Goal: Information Seeking & Learning: Learn about a topic

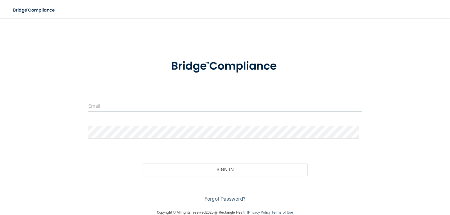
click at [97, 108] on input "email" at bounding box center [225, 106] width 274 height 13
type input "[EMAIL_ADDRESS][DOMAIN_NAME]"
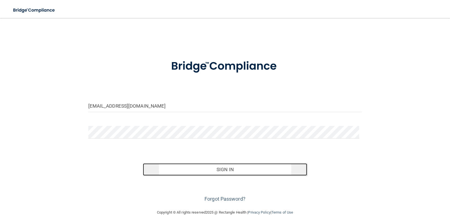
click at [157, 171] on button "Sign In" at bounding box center [225, 169] width 164 height 12
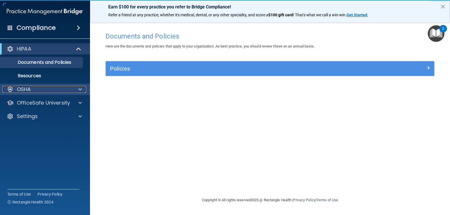
click at [26, 86] on p "OSHA" at bounding box center [24, 89] width 14 height 7
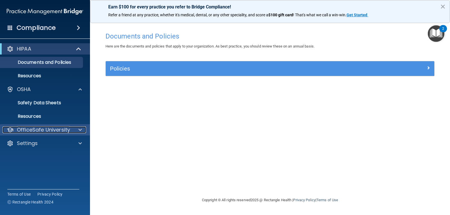
click at [53, 129] on p "OfficeSafe University" at bounding box center [43, 130] width 53 height 7
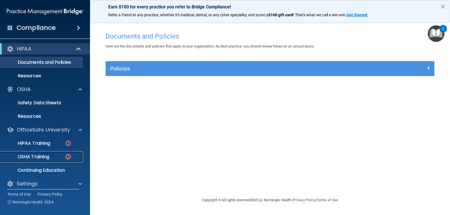
click at [32, 157] on p "OSHA Training" at bounding box center [27, 157] width 46 height 6
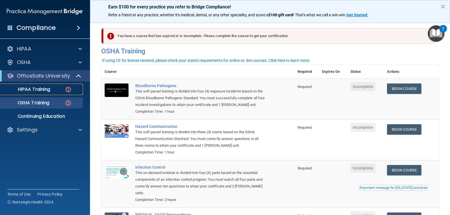
click at [31, 89] on p "HIPAA Training" at bounding box center [27, 90] width 46 height 6
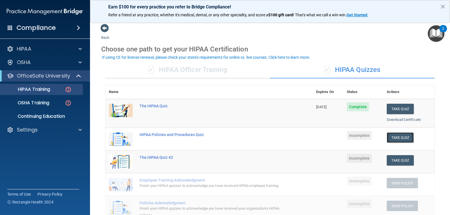
click at [396, 135] on button "Take Quiz" at bounding box center [400, 137] width 27 height 10
click at [396, 118] on link "Download Certificate" at bounding box center [404, 120] width 34 height 4
click at [392, 136] on button "Take Quiz" at bounding box center [400, 137] width 27 height 10
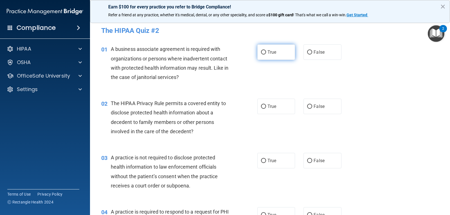
click at [262, 50] on input "True" at bounding box center [263, 52] width 5 height 4
radio input "true"
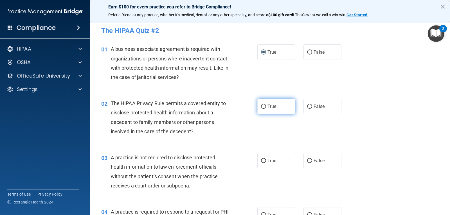
click at [261, 105] on input "True" at bounding box center [263, 107] width 5 height 4
radio input "true"
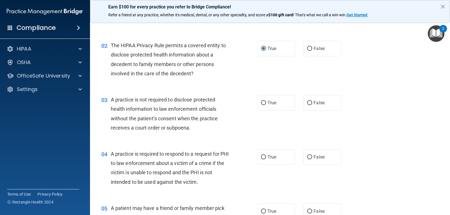
scroll to position [84, 0]
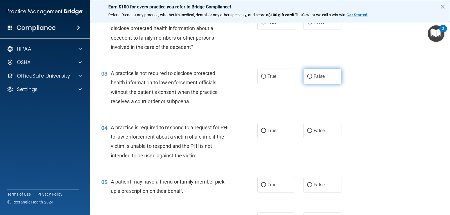
click at [307, 78] on input "False" at bounding box center [309, 77] width 5 height 4
radio input "true"
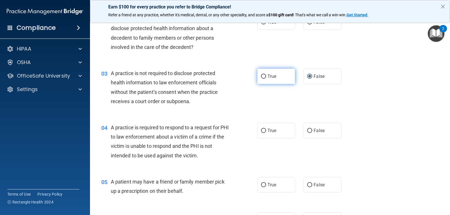
click at [261, 75] on input "True" at bounding box center [263, 77] width 5 height 4
radio input "true"
radio input "false"
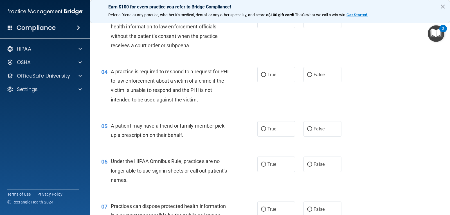
scroll to position [141, 0]
click at [263, 75] on input "True" at bounding box center [263, 75] width 5 height 4
radio input "true"
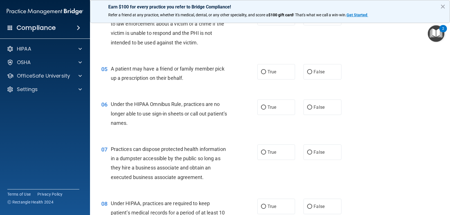
scroll to position [225, 0]
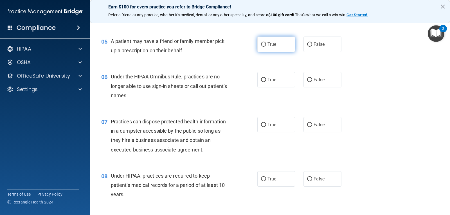
click at [263, 45] on input "True" at bounding box center [263, 44] width 5 height 4
radio input "true"
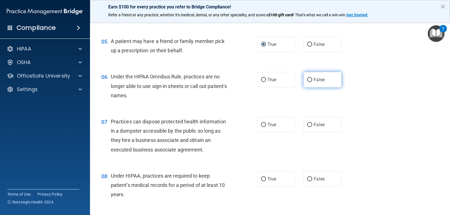
click at [307, 80] on input "False" at bounding box center [309, 80] width 5 height 4
radio input "true"
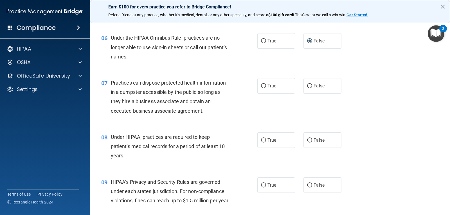
scroll to position [281, 0]
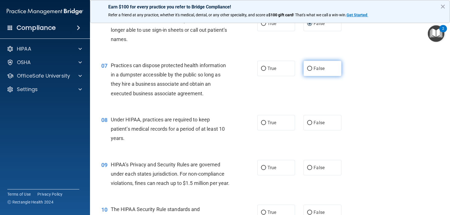
click at [308, 67] on input "False" at bounding box center [309, 69] width 5 height 4
radio input "true"
click at [261, 121] on input "True" at bounding box center [263, 123] width 5 height 4
radio input "true"
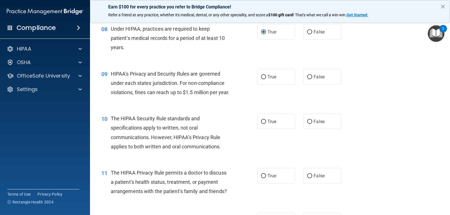
scroll to position [366, 0]
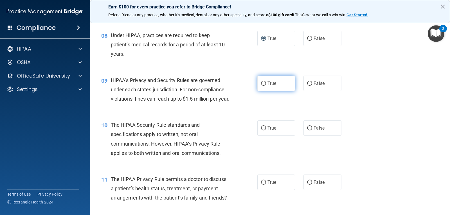
click at [261, 82] on input "True" at bounding box center [263, 84] width 5 height 4
radio input "true"
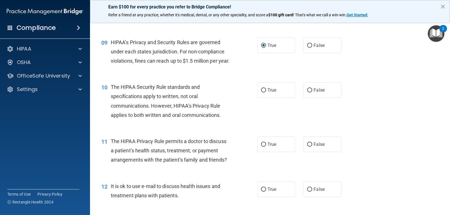
scroll to position [422, 0]
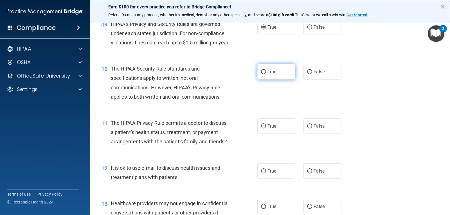
click at [261, 74] on input "True" at bounding box center [263, 72] width 5 height 4
radio input "true"
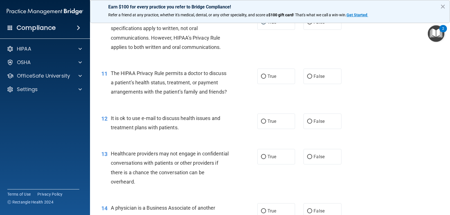
scroll to position [478, 0]
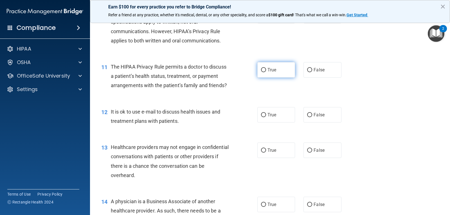
click at [263, 72] on input "True" at bounding box center [263, 70] width 5 height 4
radio input "true"
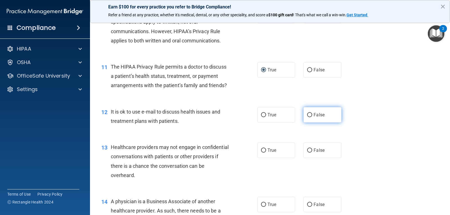
click at [307, 117] on input "False" at bounding box center [309, 115] width 5 height 4
radio input "true"
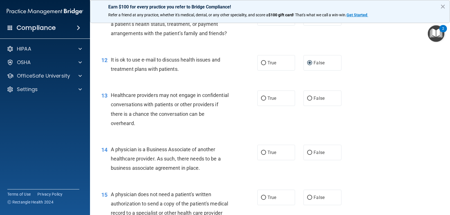
scroll to position [534, 0]
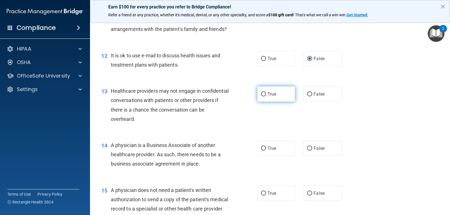
click at [261, 96] on input "True" at bounding box center [263, 94] width 5 height 4
radio input "true"
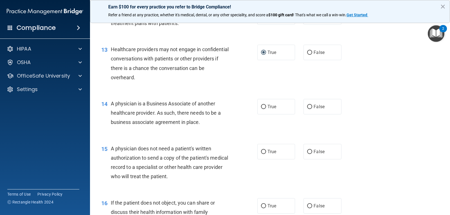
scroll to position [590, 0]
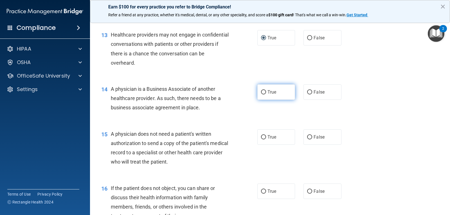
click at [261, 94] on input "True" at bounding box center [263, 92] width 5 height 4
radio input "true"
click at [244, 132] on div "15 A physician does not need a patient's written authorization to send a copy o…" at bounding box center [270, 149] width 346 height 54
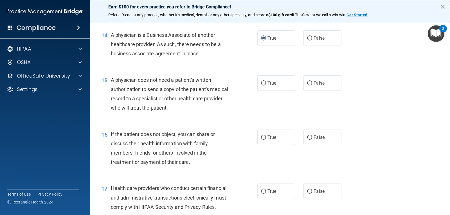
scroll to position [647, 0]
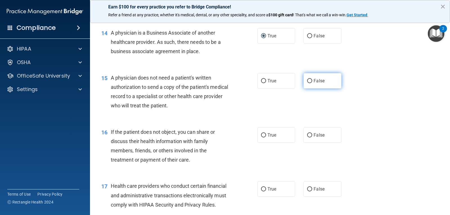
click at [307, 83] on input "False" at bounding box center [309, 81] width 5 height 4
radio input "true"
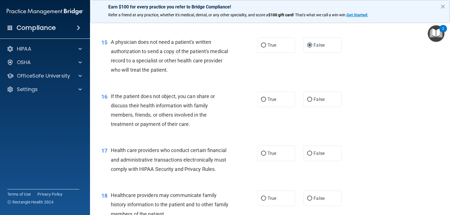
scroll to position [703, 0]
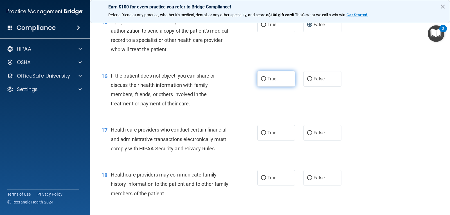
click at [261, 81] on input "True" at bounding box center [263, 79] width 5 height 4
radio input "true"
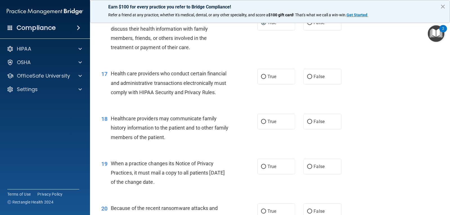
scroll to position [787, 0]
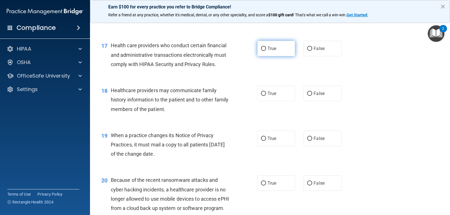
click at [264, 51] on input "True" at bounding box center [263, 49] width 5 height 4
radio input "true"
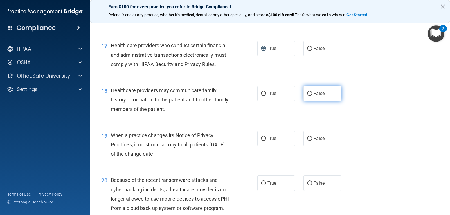
click at [307, 96] on input "False" at bounding box center [309, 94] width 5 height 4
radio input "true"
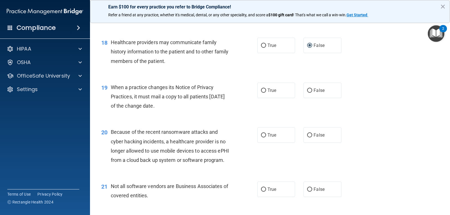
scroll to position [844, 0]
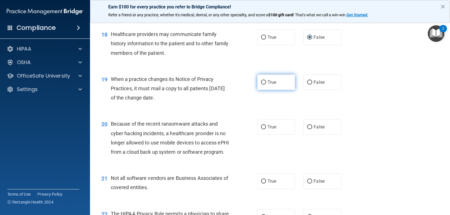
click at [262, 85] on input "True" at bounding box center [263, 82] width 5 height 4
radio input "true"
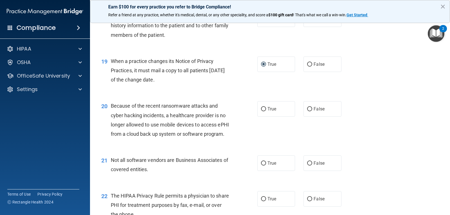
scroll to position [872, 0]
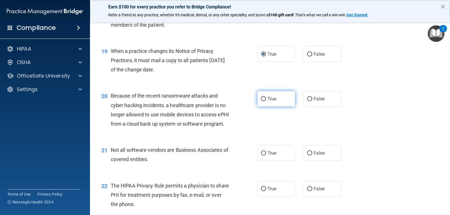
click at [262, 101] on input "True" at bounding box center [263, 99] width 5 height 4
radio input "true"
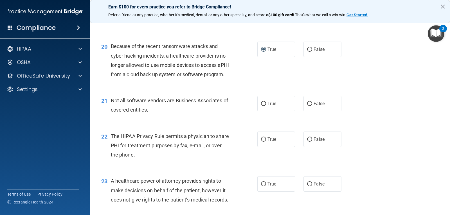
scroll to position [928, 0]
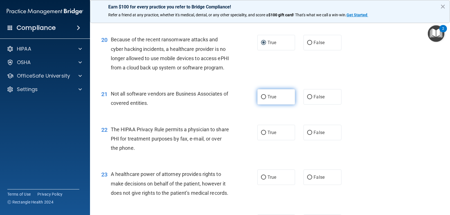
click at [262, 99] on input "True" at bounding box center [263, 97] width 5 height 4
radio input "true"
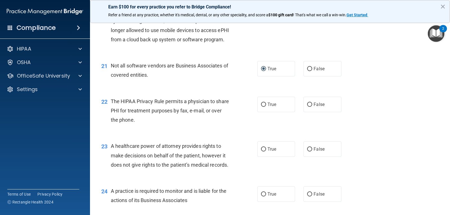
scroll to position [984, 0]
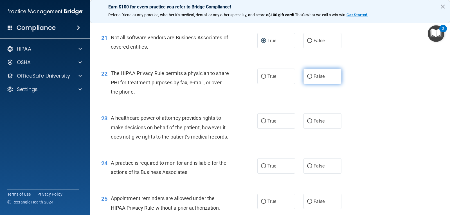
click at [305, 84] on label "False" at bounding box center [322, 76] width 38 height 15
click at [307, 79] on input "False" at bounding box center [309, 77] width 5 height 4
radio input "true"
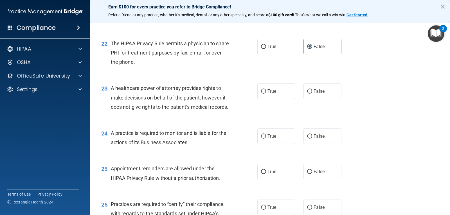
scroll to position [1040, 0]
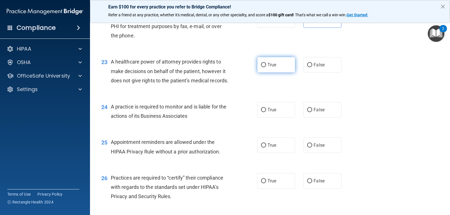
click at [261, 67] on input "True" at bounding box center [263, 65] width 5 height 4
radio input "true"
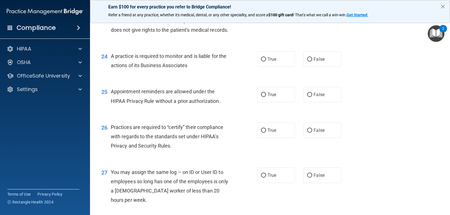
scroll to position [1097, 0]
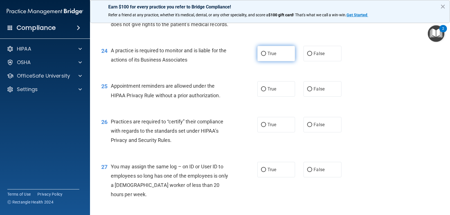
click at [263, 61] on label "True" at bounding box center [276, 53] width 38 height 15
click at [263, 56] on input "True" at bounding box center [263, 54] width 5 height 4
radio input "true"
click at [307, 91] on input "False" at bounding box center [309, 89] width 5 height 4
radio input "true"
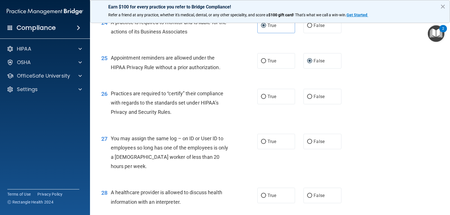
scroll to position [1153, 0]
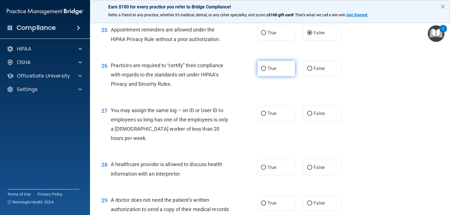
click at [261, 71] on input "True" at bounding box center [263, 69] width 5 height 4
radio input "true"
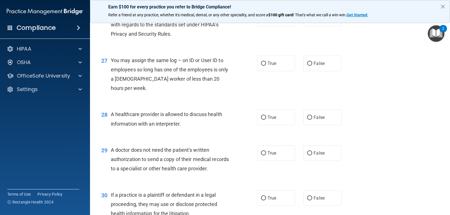
scroll to position [1209, 0]
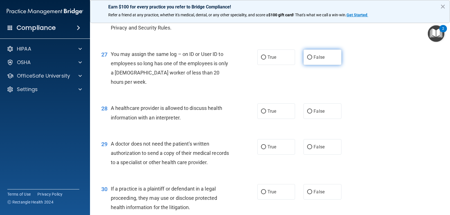
click at [306, 65] on label "False" at bounding box center [322, 56] width 38 height 15
click at [307, 60] on input "False" at bounding box center [309, 57] width 5 height 4
radio input "true"
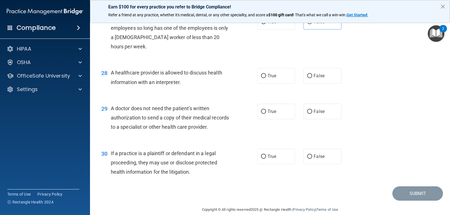
scroll to position [1265, 0]
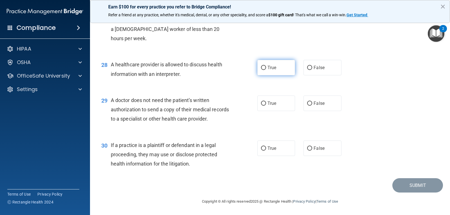
click at [261, 70] on input "True" at bounding box center [263, 68] width 5 height 4
radio input "true"
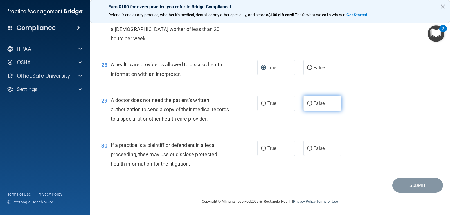
click at [308, 106] on input "False" at bounding box center [309, 104] width 5 height 4
radio input "true"
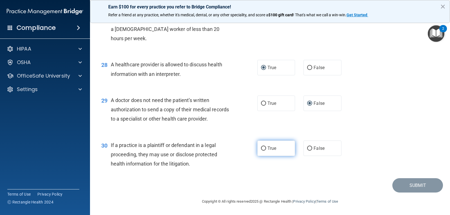
click at [261, 148] on input "True" at bounding box center [263, 148] width 5 height 4
radio input "true"
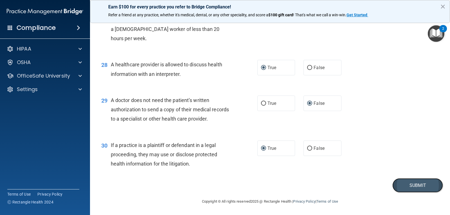
click at [419, 186] on button "Submit" at bounding box center [417, 185] width 51 height 14
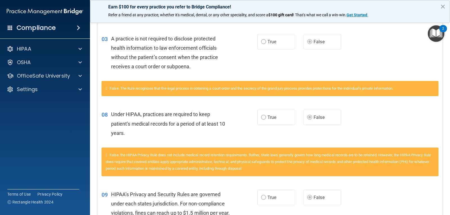
scroll to position [240, 0]
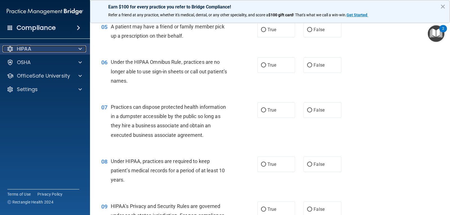
click at [38, 47] on div "HIPAA" at bounding box center [38, 49] width 70 height 7
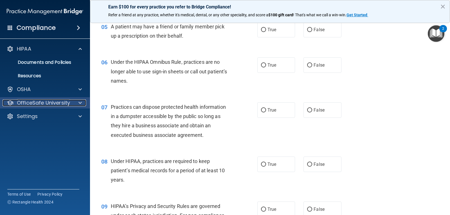
click at [50, 105] on p "OfficeSafe University" at bounding box center [43, 103] width 53 height 7
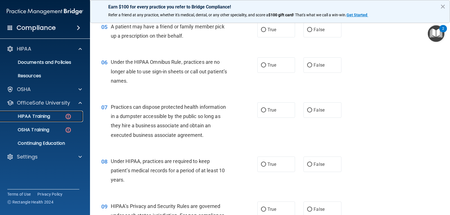
click at [51, 116] on div "HIPAA Training" at bounding box center [42, 117] width 77 height 6
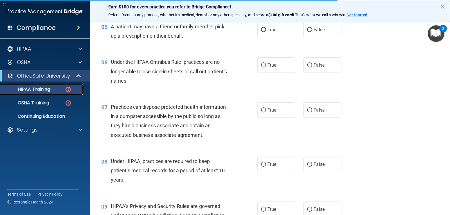
scroll to position [194, 0]
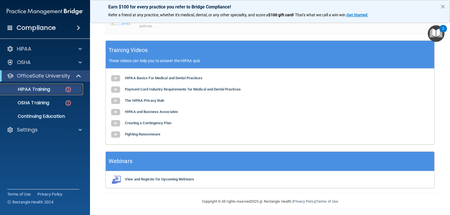
click at [50, 91] on p "HIPAA Training" at bounding box center [27, 90] width 46 height 6
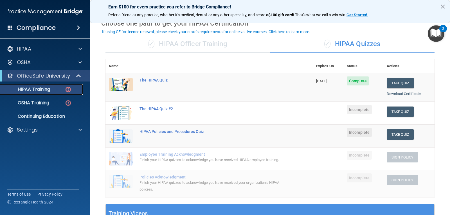
scroll to position [26, 0]
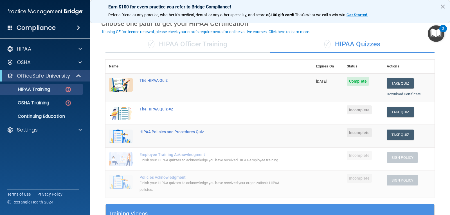
click at [154, 109] on div "The HIPAA Quiz #2" at bounding box center [211, 109] width 145 height 4
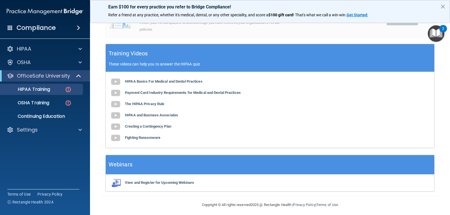
scroll to position [194, 0]
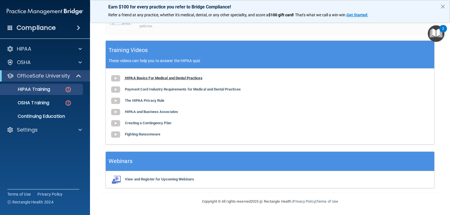
click at [150, 77] on b "HIPAA Basics For Medical and Dental Practices" at bounding box center [164, 78] width 78 height 4
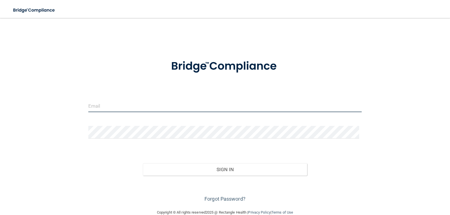
click at [98, 106] on input "email" at bounding box center [225, 106] width 274 height 13
type input "[EMAIL_ADDRESS][DOMAIN_NAME]"
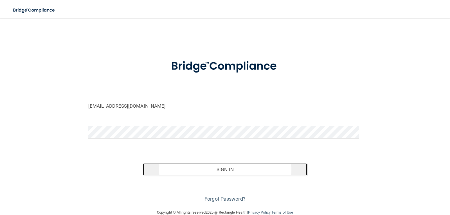
click at [234, 170] on button "Sign In" at bounding box center [225, 169] width 164 height 12
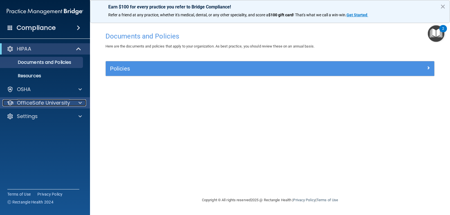
click at [23, 101] on p "OfficeSafe University" at bounding box center [43, 103] width 53 height 7
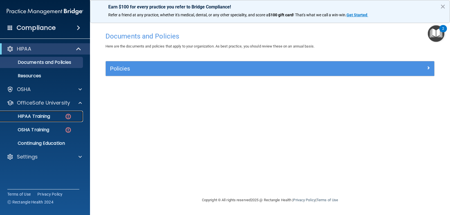
click at [37, 114] on p "HIPAA Training" at bounding box center [27, 117] width 46 height 6
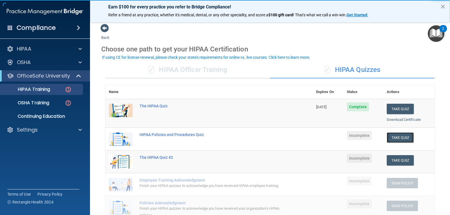
click at [398, 138] on button "Take Quiz" at bounding box center [400, 137] width 27 height 10
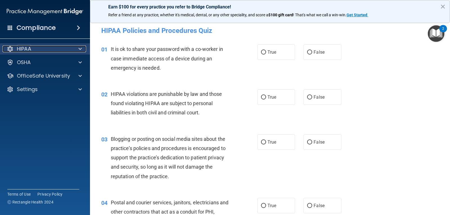
click at [24, 48] on p "HIPAA" at bounding box center [24, 49] width 14 height 7
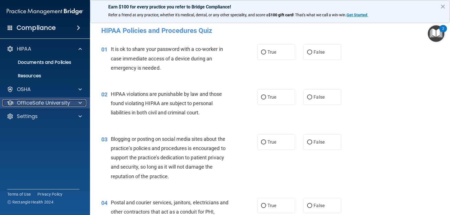
click at [52, 102] on p "OfficeSafe University" at bounding box center [43, 103] width 53 height 7
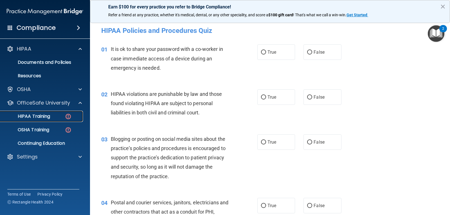
click at [46, 114] on p "HIPAA Training" at bounding box center [27, 117] width 46 height 6
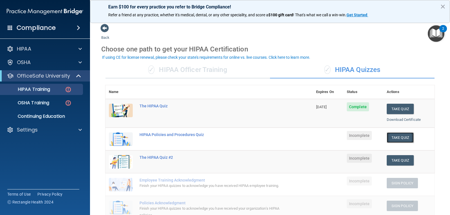
click at [400, 139] on button "Take Quiz" at bounding box center [400, 137] width 27 height 10
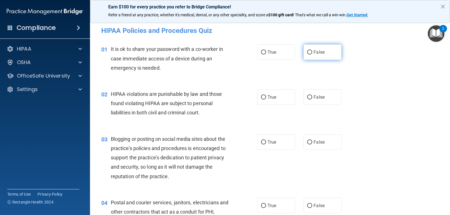
click at [303, 51] on label "False" at bounding box center [322, 51] width 38 height 15
click at [307, 51] on input "False" at bounding box center [309, 52] width 5 height 4
radio input "true"
click at [261, 97] on input "True" at bounding box center [263, 97] width 5 height 4
radio input "true"
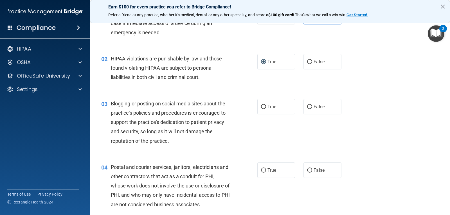
scroll to position [56, 0]
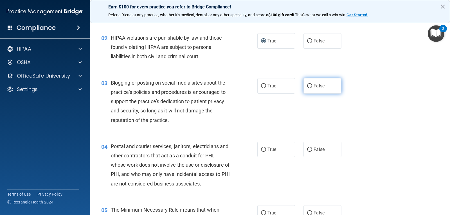
click at [307, 85] on input "False" at bounding box center [309, 86] width 5 height 4
radio input "true"
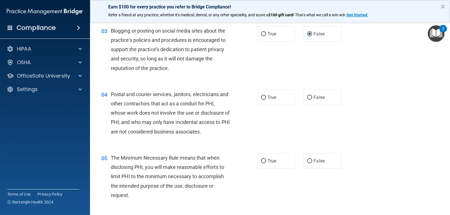
scroll to position [112, 0]
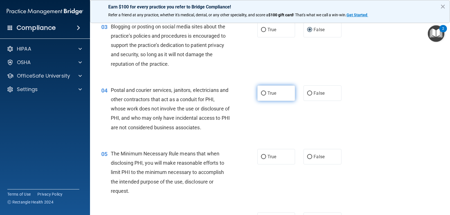
click at [263, 91] on input "True" at bounding box center [263, 93] width 5 height 4
radio input "true"
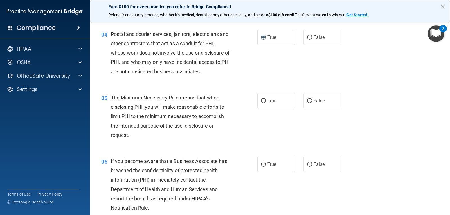
scroll to position [169, 0]
click at [261, 100] on input "True" at bounding box center [263, 101] width 5 height 4
radio input "true"
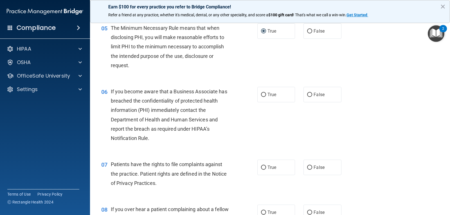
scroll to position [253, 0]
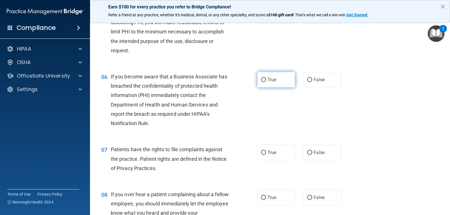
click at [261, 79] on input "True" at bounding box center [263, 80] width 5 height 4
radio input "true"
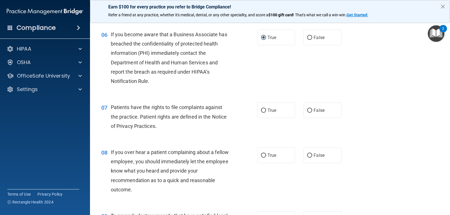
scroll to position [309, 0]
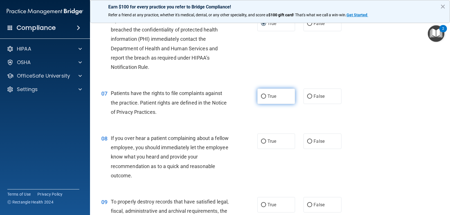
click at [261, 94] on input "True" at bounding box center [263, 96] width 5 height 4
radio input "true"
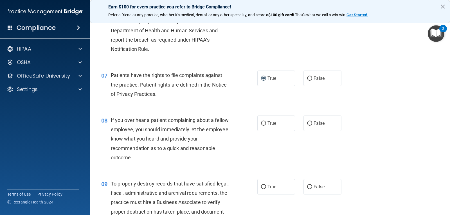
scroll to position [337, 0]
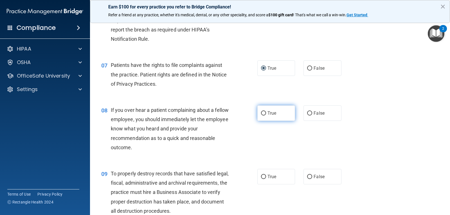
click at [261, 113] on input "True" at bounding box center [263, 113] width 5 height 4
radio input "true"
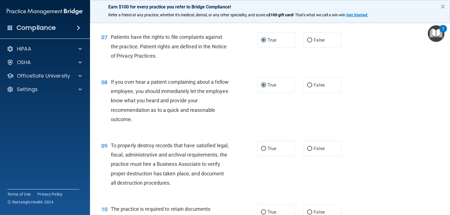
scroll to position [394, 0]
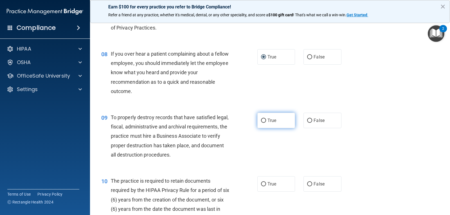
click at [261, 120] on input "True" at bounding box center [263, 121] width 5 height 4
radio input "true"
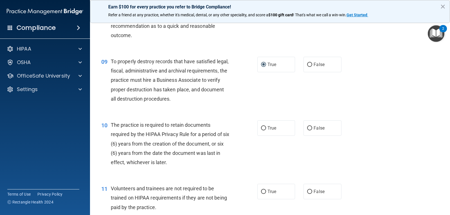
scroll to position [450, 0]
click at [261, 127] on input "True" at bounding box center [263, 128] width 5 height 4
radio input "true"
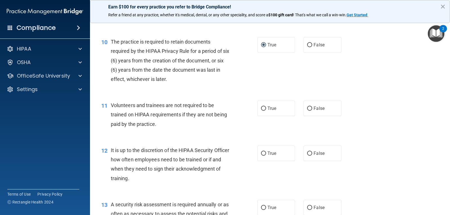
scroll to position [534, 0]
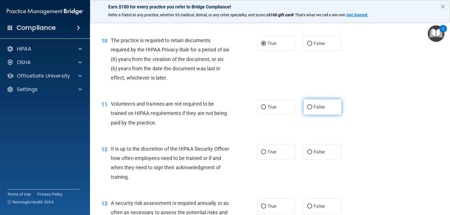
click at [309, 107] on input "False" at bounding box center [309, 107] width 5 height 4
radio input "true"
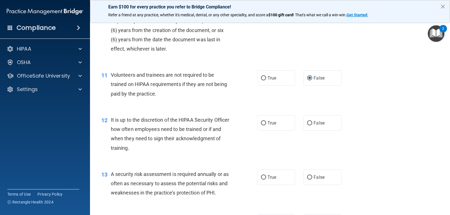
scroll to position [590, 0]
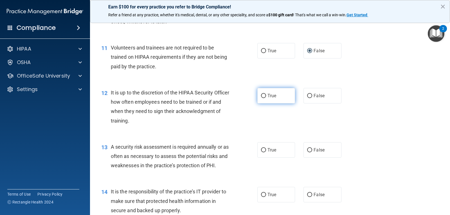
click at [262, 95] on input "True" at bounding box center [263, 96] width 5 height 4
radio input "true"
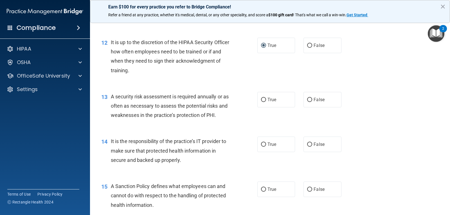
scroll to position [647, 0]
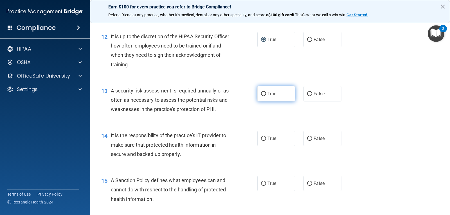
click at [261, 92] on input "True" at bounding box center [263, 94] width 5 height 4
radio input "true"
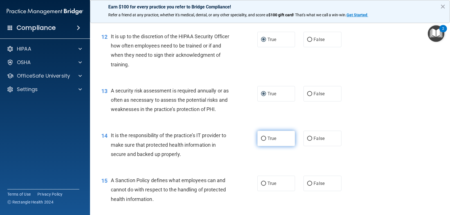
click at [262, 138] on input "True" at bounding box center [263, 139] width 5 height 4
radio input "true"
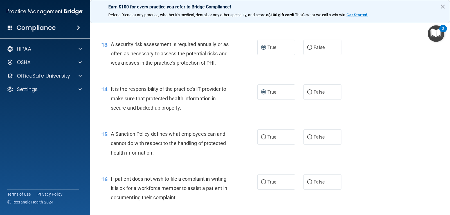
scroll to position [703, 0]
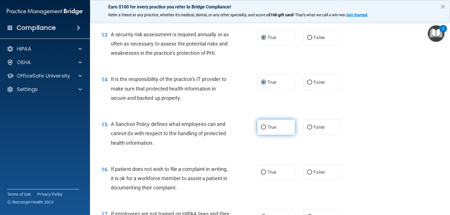
click at [261, 127] on input "True" at bounding box center [263, 127] width 5 height 4
radio input "true"
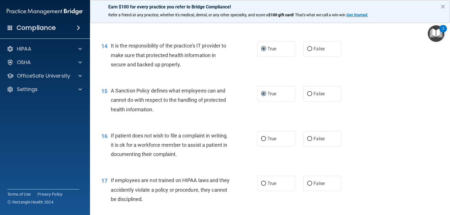
scroll to position [759, 0]
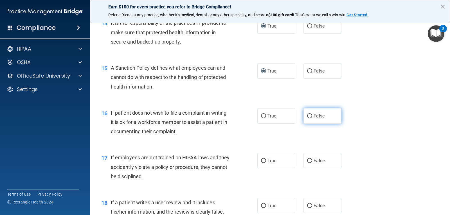
click at [308, 114] on input "False" at bounding box center [309, 116] width 5 height 4
radio input "true"
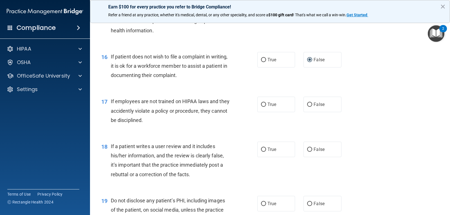
scroll to position [844, 0]
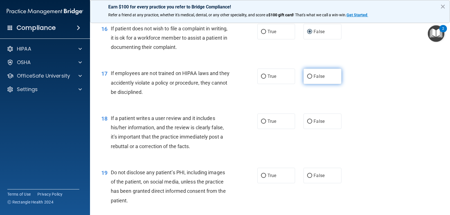
click at [307, 75] on input "False" at bounding box center [309, 77] width 5 height 4
radio input "true"
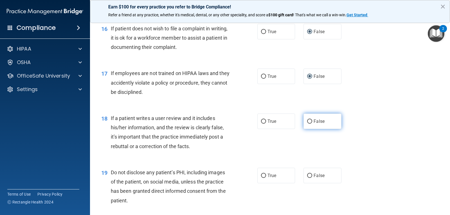
click at [310, 121] on label "False" at bounding box center [322, 121] width 38 height 15
click at [310, 121] on input "False" at bounding box center [309, 121] width 5 height 4
radio input "true"
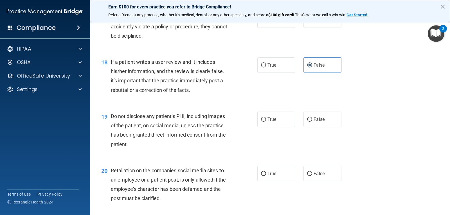
scroll to position [928, 0]
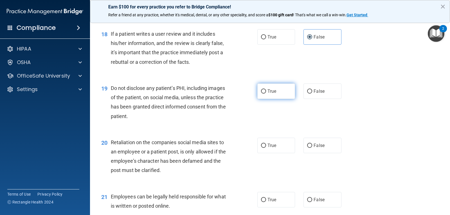
click at [261, 91] on input "True" at bounding box center [263, 91] width 5 height 4
radio input "true"
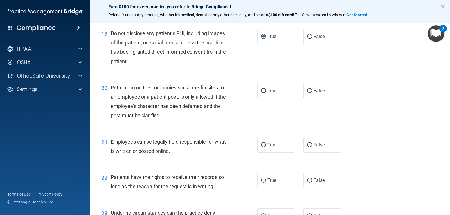
scroll to position [984, 0]
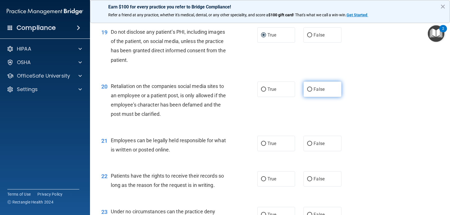
click at [308, 88] on input "False" at bounding box center [309, 89] width 5 height 4
radio input "true"
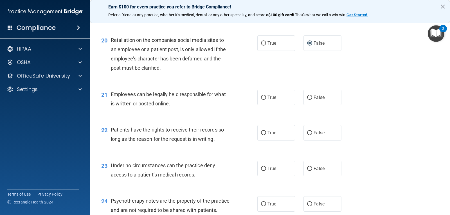
scroll to position [1040, 0]
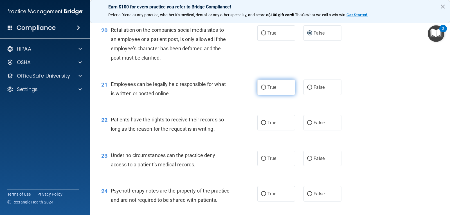
click at [261, 87] on input "True" at bounding box center [263, 87] width 5 height 4
radio input "true"
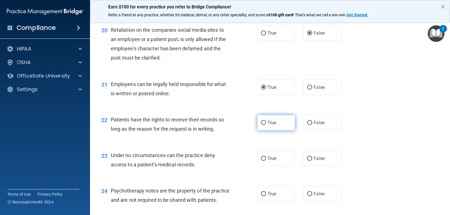
click at [261, 123] on input "True" at bounding box center [263, 123] width 5 height 4
radio input "true"
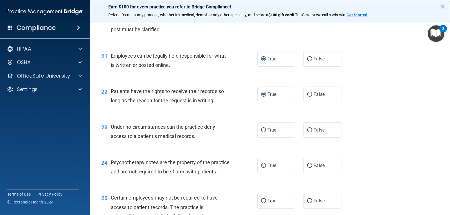
scroll to position [1097, 0]
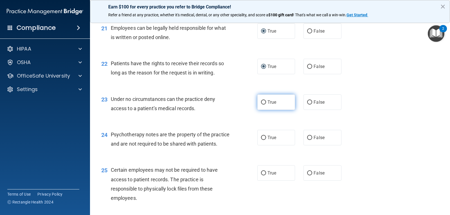
click at [261, 102] on input "True" at bounding box center [263, 102] width 5 height 4
radio input "true"
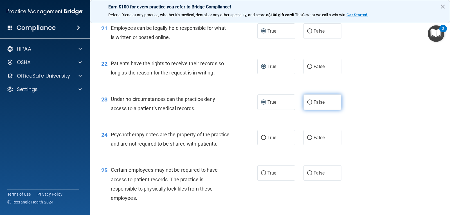
click at [308, 103] on input "False" at bounding box center [309, 102] width 5 height 4
radio input "true"
radio input "false"
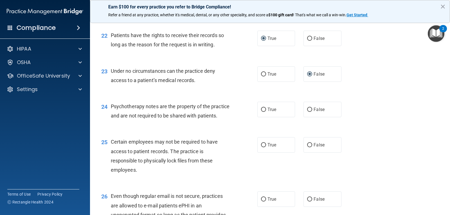
scroll to position [1153, 0]
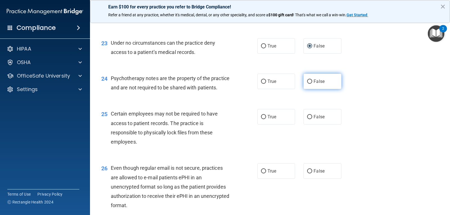
click at [307, 80] on input "False" at bounding box center [309, 82] width 5 height 4
radio input "true"
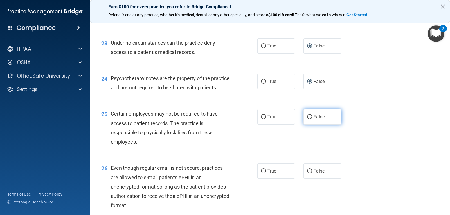
click at [307, 119] on input "False" at bounding box center [309, 117] width 5 height 4
radio input "true"
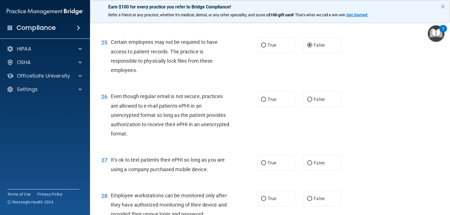
scroll to position [1237, 0]
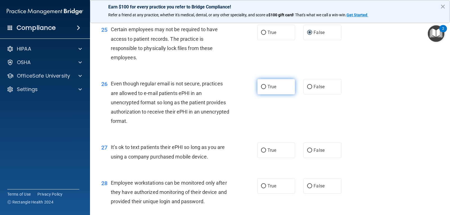
click at [261, 89] on input "True" at bounding box center [263, 87] width 5 height 4
radio input "true"
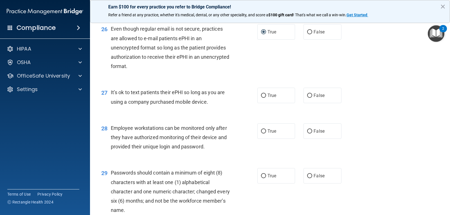
scroll to position [1293, 0]
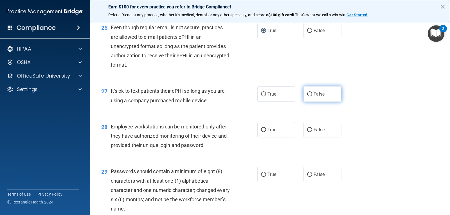
click at [308, 96] on input "False" at bounding box center [309, 94] width 5 height 4
radio input "true"
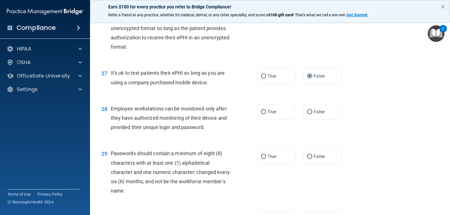
scroll to position [1321, 0]
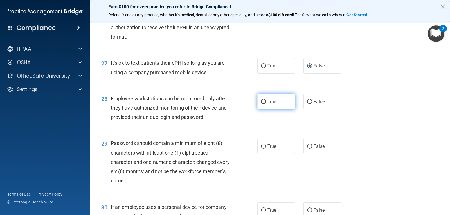
click at [262, 104] on input "True" at bounding box center [263, 102] width 5 height 4
radio input "true"
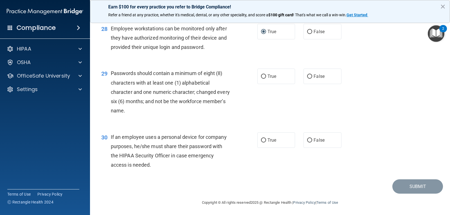
scroll to position [1402, 0]
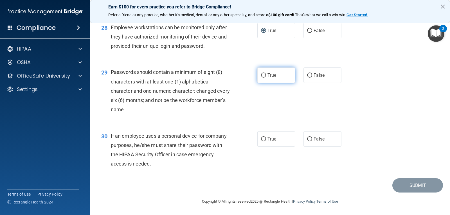
click at [261, 76] on input "True" at bounding box center [263, 75] width 5 height 4
radio input "true"
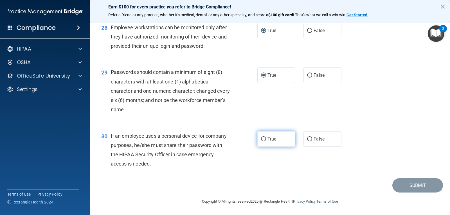
click at [261, 139] on input "True" at bounding box center [263, 139] width 5 height 4
radio input "true"
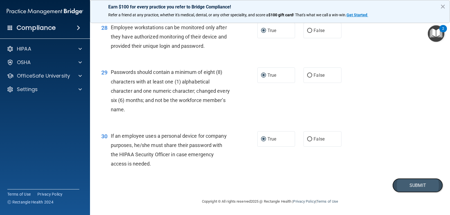
click at [402, 182] on button "Submit" at bounding box center [417, 185] width 51 height 14
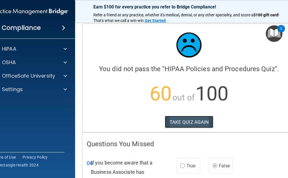
click at [182, 123] on button "TAKE QUIZ AGAIN" at bounding box center [189, 122] width 49 height 12
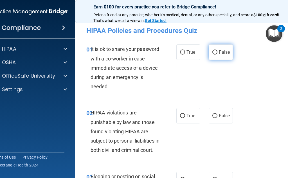
click at [219, 51] on span "False" at bounding box center [224, 51] width 11 height 5
click at [217, 51] on input "False" at bounding box center [214, 52] width 5 height 4
radio input "true"
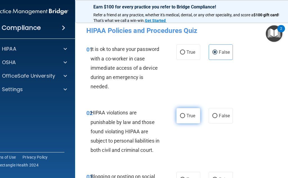
click at [183, 114] on label "True" at bounding box center [188, 115] width 24 height 15
click at [183, 114] on input "True" at bounding box center [182, 116] width 5 height 4
radio input "true"
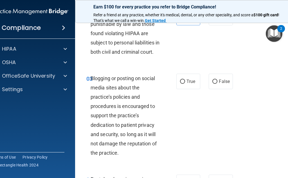
scroll to position [84, 0]
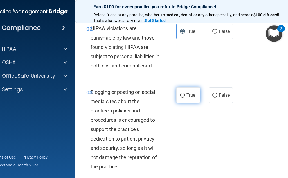
click at [181, 98] on input "True" at bounding box center [182, 95] width 5 height 4
radio input "true"
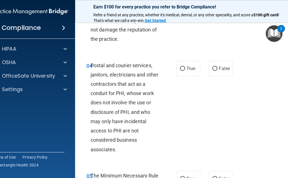
scroll to position [197, 0]
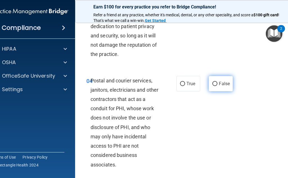
click at [214, 86] on input "False" at bounding box center [214, 84] width 5 height 4
radio input "true"
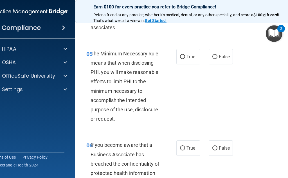
scroll to position [337, 0]
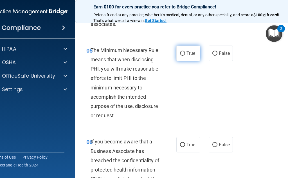
click at [181, 56] on input "True" at bounding box center [182, 53] width 5 height 4
radio input "true"
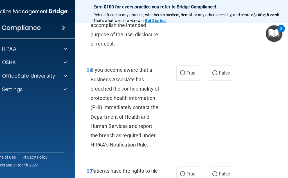
scroll to position [422, 0]
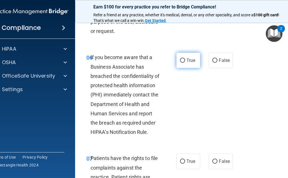
click at [180, 63] on input "True" at bounding box center [182, 60] width 5 height 4
radio input "true"
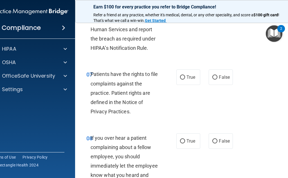
scroll to position [506, 0]
click at [186, 80] on span "True" at bounding box center [190, 76] width 9 height 5
click at [184, 79] on input "True" at bounding box center [182, 77] width 5 height 4
radio input "true"
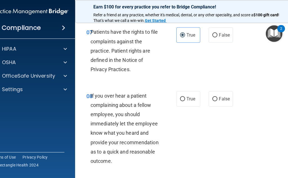
scroll to position [562, 0]
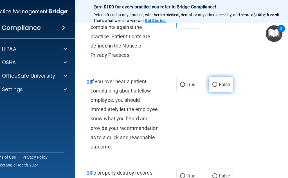
click at [214, 87] on input "False" at bounding box center [214, 85] width 5 height 4
radio input "true"
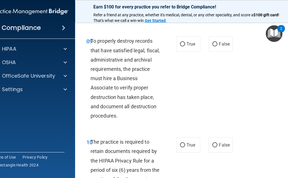
scroll to position [703, 0]
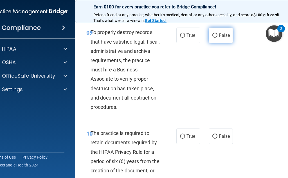
click at [215, 38] on input "False" at bounding box center [214, 35] width 5 height 4
radio input "true"
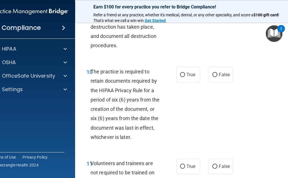
scroll to position [759, 0]
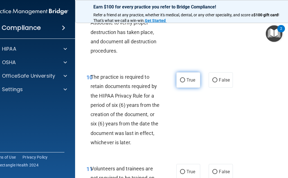
click at [182, 82] on input "True" at bounding box center [182, 80] width 5 height 4
radio input "true"
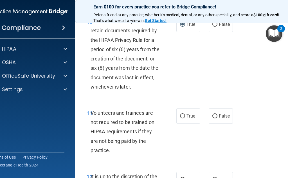
scroll to position [815, 0]
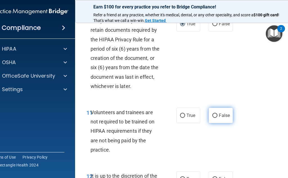
click at [214, 118] on input "False" at bounding box center [214, 116] width 5 height 4
radio input "true"
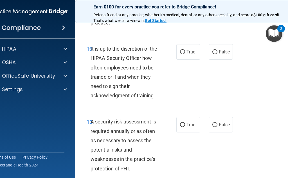
scroll to position [956, 0]
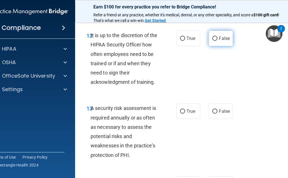
click at [213, 41] on input "False" at bounding box center [214, 39] width 5 height 4
radio input "true"
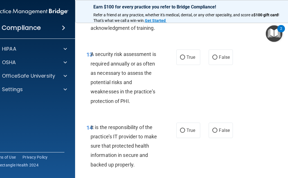
scroll to position [1012, 0]
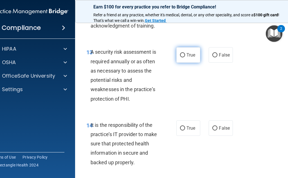
click at [180, 57] on input "True" at bounding box center [182, 55] width 5 height 4
radio input "true"
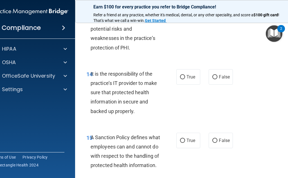
scroll to position [1068, 0]
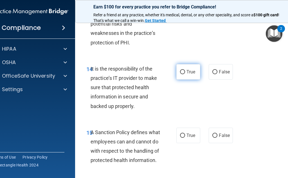
click at [181, 74] on input "True" at bounding box center [182, 72] width 5 height 4
radio input "true"
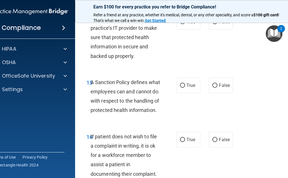
scroll to position [1125, 0]
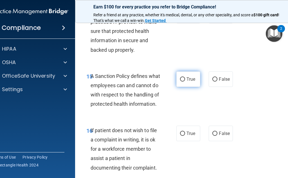
click at [180, 82] on input "True" at bounding box center [182, 79] width 5 height 4
radio input "true"
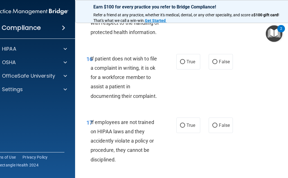
scroll to position [1209, 0]
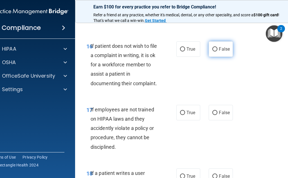
click at [213, 51] on input "False" at bounding box center [214, 49] width 5 height 4
radio input "true"
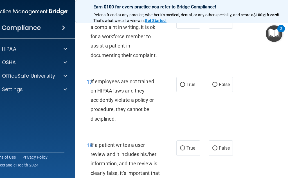
scroll to position [1265, 0]
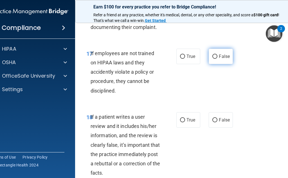
click at [213, 59] on input "False" at bounding box center [214, 57] width 5 height 4
radio input "true"
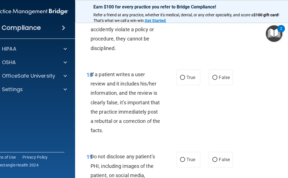
scroll to position [1321, 0]
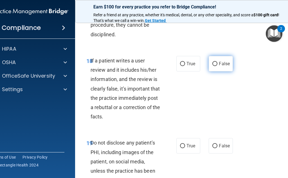
click at [213, 66] on input "False" at bounding box center [214, 64] width 5 height 4
radio input "true"
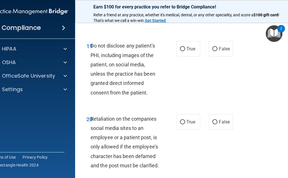
scroll to position [1406, 0]
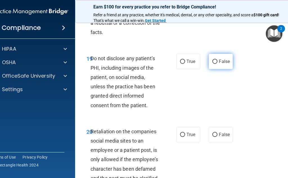
click at [213, 64] on input "False" at bounding box center [214, 62] width 5 height 4
radio input "true"
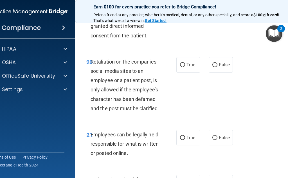
scroll to position [1490, 0]
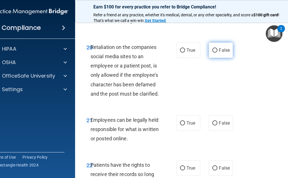
click at [212, 53] on input "False" at bounding box center [214, 50] width 5 height 4
radio input "true"
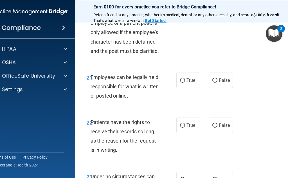
scroll to position [1546, 0]
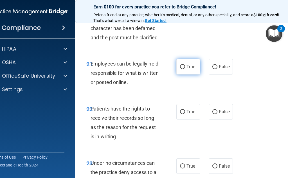
click at [180, 69] on input "True" at bounding box center [182, 67] width 5 height 4
radio input "true"
click at [180, 69] on input "True" at bounding box center [182, 67] width 5 height 4
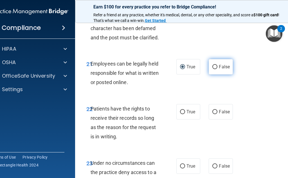
click at [212, 69] on input "False" at bounding box center [214, 67] width 5 height 4
radio input "true"
radio input "false"
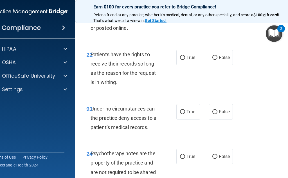
scroll to position [1603, 0]
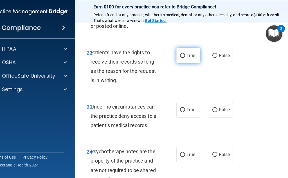
click at [182, 58] on input "True" at bounding box center [182, 56] width 5 height 4
radio input "true"
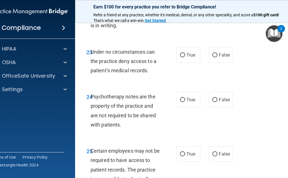
scroll to position [1659, 0]
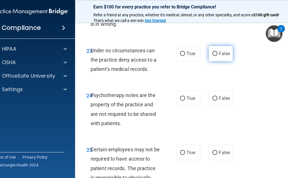
click at [212, 56] on input "False" at bounding box center [214, 54] width 5 height 4
radio input "true"
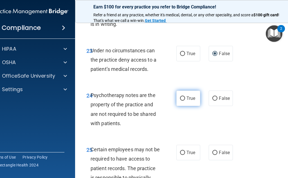
click at [181, 101] on input "True" at bounding box center [182, 98] width 5 height 4
radio input "true"
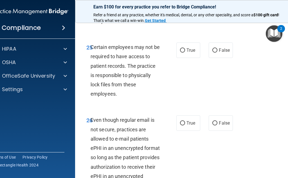
scroll to position [1771, 0]
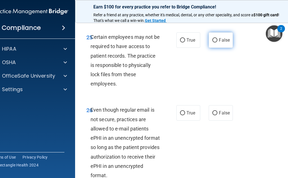
click at [214, 42] on input "False" at bounding box center [214, 40] width 5 height 4
radio input "true"
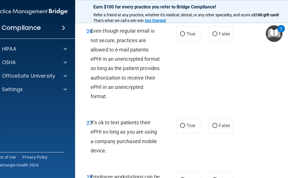
scroll to position [1856, 0]
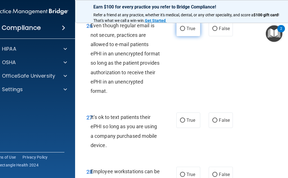
click at [182, 31] on input "True" at bounding box center [182, 29] width 5 height 4
radio input "true"
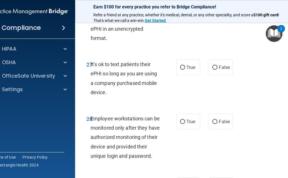
scroll to position [1912, 0]
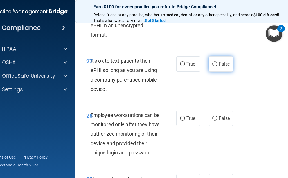
click at [214, 66] on input "False" at bounding box center [214, 64] width 5 height 4
radio input "true"
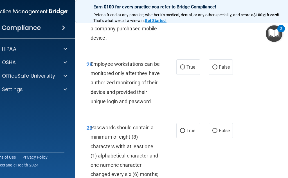
scroll to position [1968, 0]
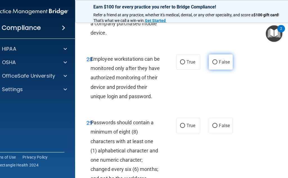
click at [212, 64] on input "False" at bounding box center [214, 62] width 5 height 4
radio input "true"
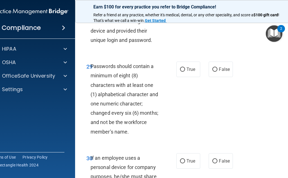
scroll to position [2053, 0]
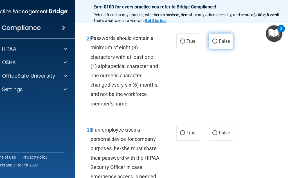
click at [212, 44] on input "False" at bounding box center [214, 41] width 5 height 4
radio input "true"
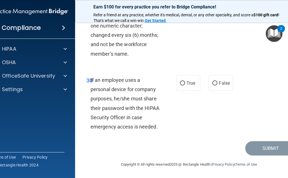
scroll to position [2121, 0]
click at [213, 83] on input "False" at bounding box center [214, 83] width 5 height 4
radio input "true"
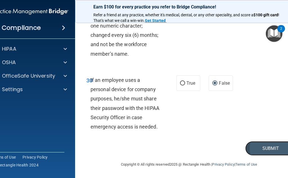
click at [263, 145] on button "Submit" at bounding box center [270, 148] width 51 height 14
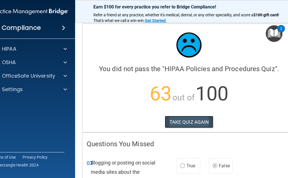
click at [180, 119] on button "TAKE QUIZ AGAIN" at bounding box center [189, 122] width 49 height 12
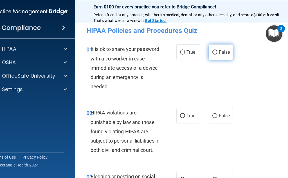
click at [213, 51] on input "False" at bounding box center [214, 52] width 5 height 4
radio input "true"
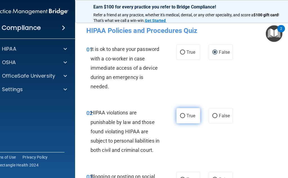
click at [181, 114] on input "True" at bounding box center [182, 116] width 5 height 4
radio input "true"
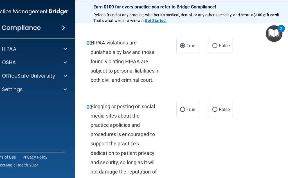
scroll to position [84, 0]
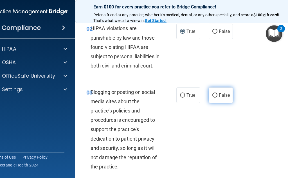
click at [213, 98] on input "False" at bounding box center [214, 95] width 5 height 4
radio input "true"
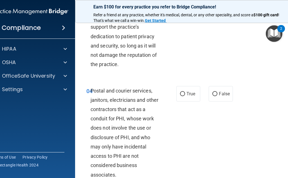
scroll to position [197, 0]
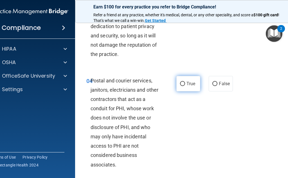
click at [180, 86] on input "True" at bounding box center [182, 84] width 5 height 4
radio input "true"
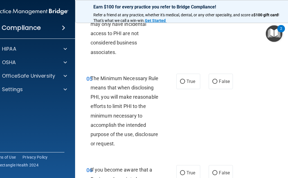
scroll to position [337, 0]
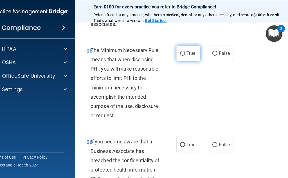
click at [179, 60] on label "True" at bounding box center [188, 53] width 24 height 15
click at [180, 56] on input "True" at bounding box center [182, 53] width 5 height 4
radio input "true"
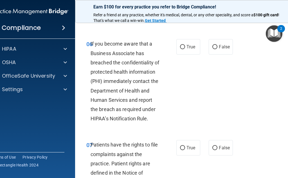
scroll to position [450, 0]
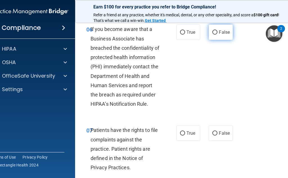
click at [214, 35] on input "False" at bounding box center [214, 32] width 5 height 4
radio input "true"
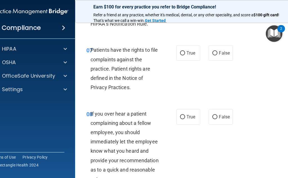
scroll to position [534, 0]
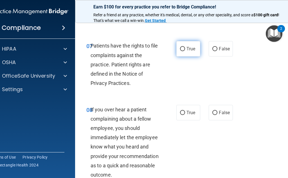
click at [181, 51] on input "True" at bounding box center [182, 49] width 5 height 4
radio input "true"
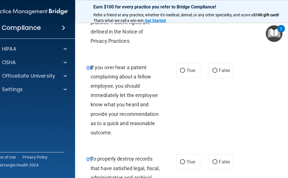
scroll to position [590, 0]
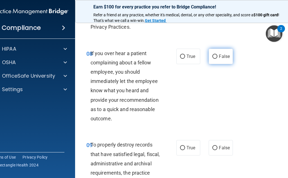
click at [212, 59] on input "False" at bounding box center [214, 57] width 5 height 4
radio input "true"
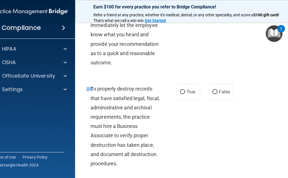
scroll to position [675, 0]
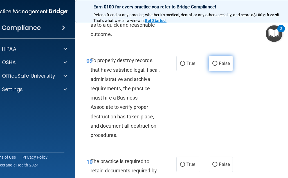
click at [212, 66] on input "False" at bounding box center [214, 64] width 5 height 4
radio input "true"
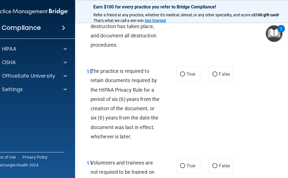
scroll to position [787, 0]
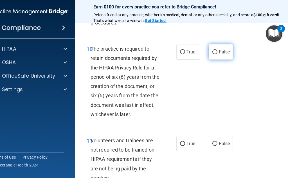
click at [212, 54] on input "False" at bounding box center [214, 52] width 5 height 4
radio input "true"
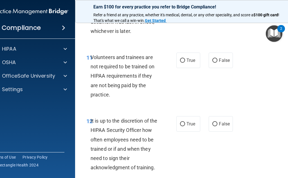
scroll to position [872, 0]
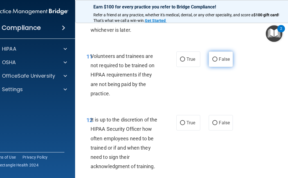
click at [214, 62] on input "False" at bounding box center [214, 59] width 5 height 4
radio input "true"
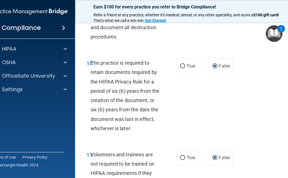
scroll to position [759, 0]
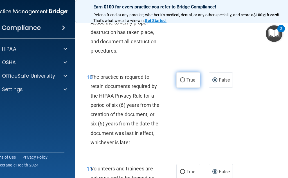
click at [179, 86] on label "True" at bounding box center [188, 79] width 24 height 15
click at [180, 82] on input "True" at bounding box center [182, 80] width 5 height 4
radio input "true"
radio input "false"
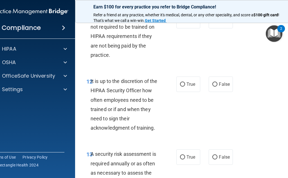
scroll to position [928, 0]
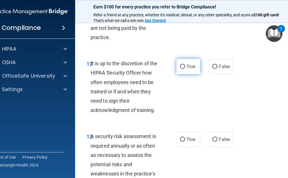
click at [181, 69] on input "True" at bounding box center [182, 67] width 5 height 4
radio input "true"
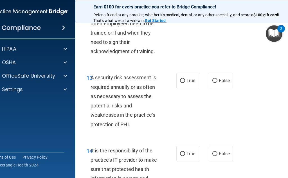
scroll to position [1012, 0]
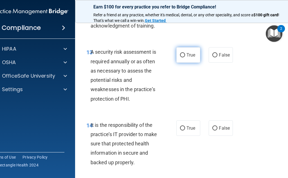
click at [181, 57] on input "True" at bounding box center [182, 55] width 5 height 4
radio input "true"
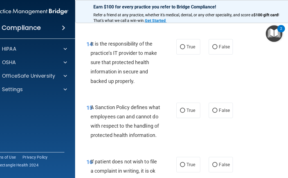
scroll to position [1097, 0]
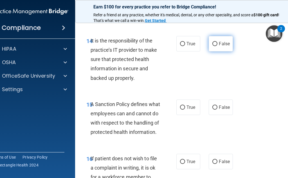
click at [214, 46] on input "False" at bounding box center [214, 44] width 5 height 4
radio input "true"
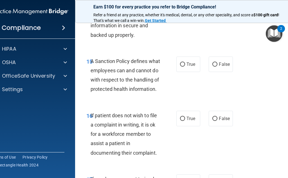
scroll to position [1153, 0]
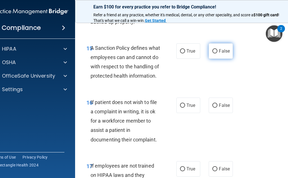
click at [212, 53] on input "False" at bounding box center [214, 51] width 5 height 4
radio input "true"
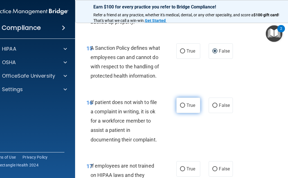
click at [180, 108] on input "True" at bounding box center [182, 105] width 5 height 4
radio input "true"
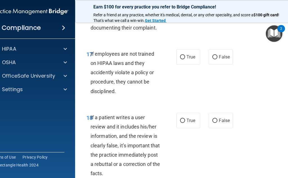
scroll to position [1265, 0]
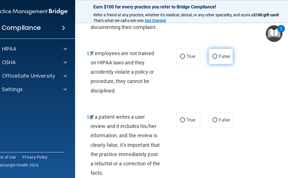
click at [212, 59] on input "False" at bounding box center [214, 57] width 5 height 4
radio input "true"
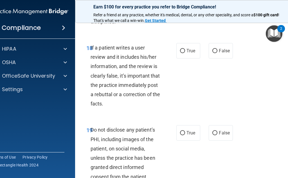
scroll to position [1350, 0]
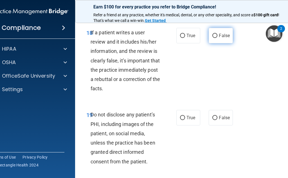
click at [213, 38] on input "False" at bounding box center [214, 36] width 5 height 4
radio input "true"
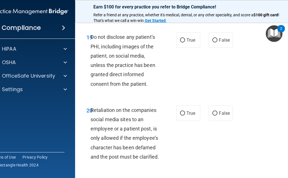
scroll to position [1434, 0]
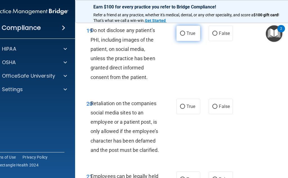
click at [180, 36] on input "True" at bounding box center [182, 33] width 5 height 4
radio input "true"
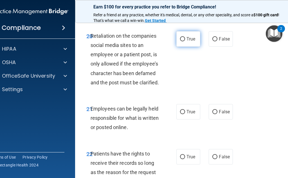
scroll to position [1518, 0]
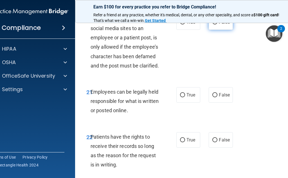
click at [213, 24] on input "False" at bounding box center [214, 22] width 5 height 4
radio input "true"
click at [180, 97] on input "True" at bounding box center [182, 95] width 5 height 4
radio input "true"
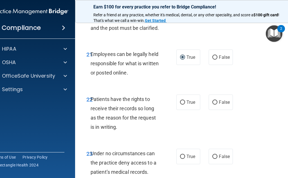
scroll to position [1575, 0]
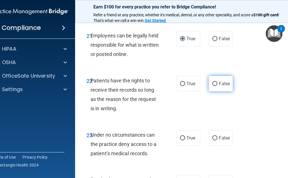
click at [212, 86] on input "False" at bounding box center [214, 84] width 5 height 4
radio input "true"
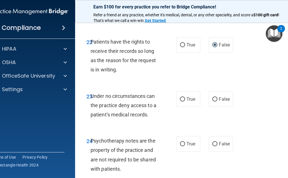
scroll to position [1631, 0]
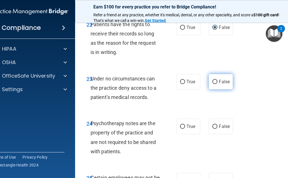
click at [213, 84] on input "False" at bounding box center [214, 82] width 5 height 4
radio input "true"
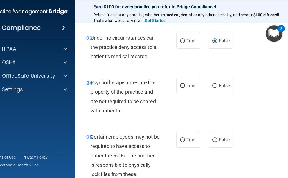
scroll to position [1687, 0]
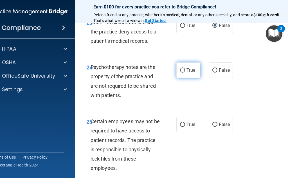
click at [181, 73] on input "True" at bounding box center [182, 70] width 5 height 4
radio input "true"
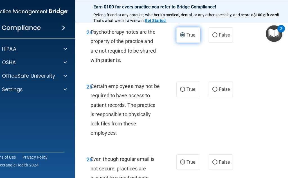
scroll to position [1743, 0]
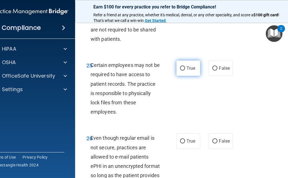
click at [182, 71] on input "True" at bounding box center [182, 68] width 5 height 4
radio input "true"
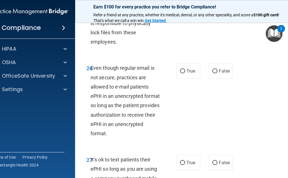
scroll to position [1828, 0]
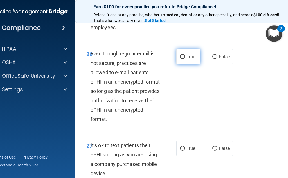
click at [180, 59] on input "True" at bounding box center [182, 57] width 5 height 4
radio input "true"
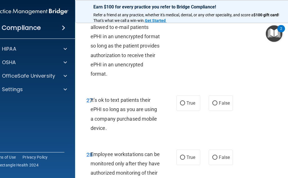
scroll to position [1884, 0]
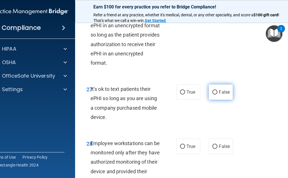
click at [212, 94] on input "False" at bounding box center [214, 92] width 5 height 4
radio input "true"
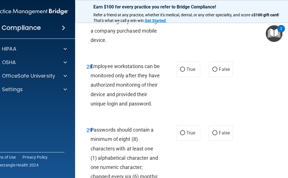
scroll to position [1968, 0]
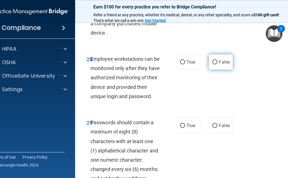
click at [212, 64] on input "False" at bounding box center [214, 62] width 5 height 4
radio input "true"
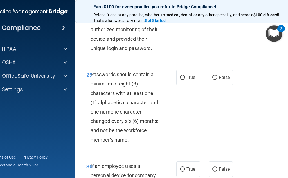
scroll to position [2024, 0]
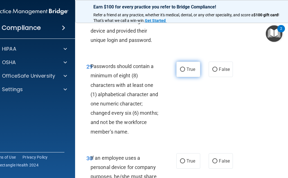
click at [180, 72] on input "True" at bounding box center [182, 69] width 5 height 4
radio input "true"
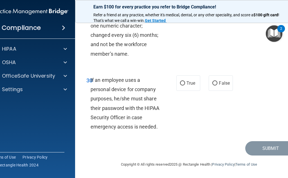
scroll to position [2121, 0]
click at [215, 84] on input "False" at bounding box center [214, 83] width 5 height 4
radio input "true"
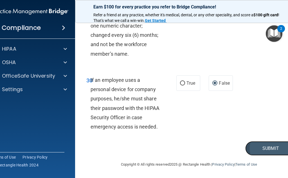
click at [256, 146] on button "Submit" at bounding box center [270, 148] width 51 height 14
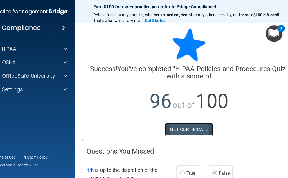
click at [184, 127] on link "GET CERTIFICATE" at bounding box center [189, 129] width 48 height 12
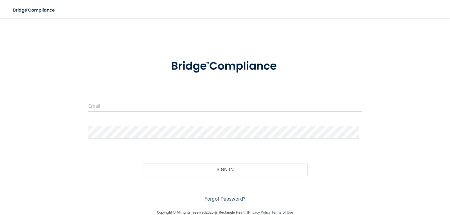
click at [99, 109] on input "email" at bounding box center [225, 106] width 274 height 13
type input "[EMAIL_ADDRESS][DOMAIN_NAME]"
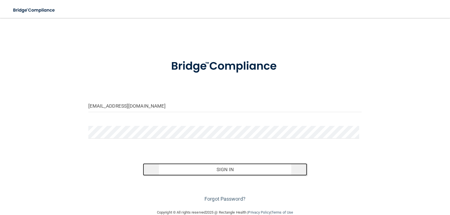
click at [169, 168] on button "Sign In" at bounding box center [225, 169] width 164 height 12
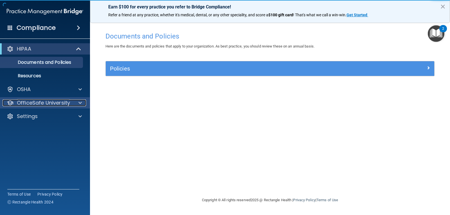
click at [55, 104] on p "OfficeSafe University" at bounding box center [43, 103] width 53 height 7
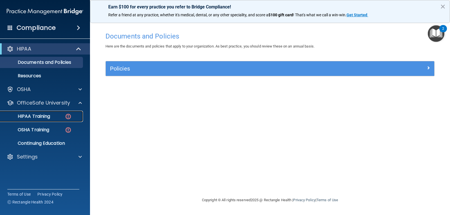
click at [52, 115] on div "HIPAA Training" at bounding box center [42, 117] width 77 height 6
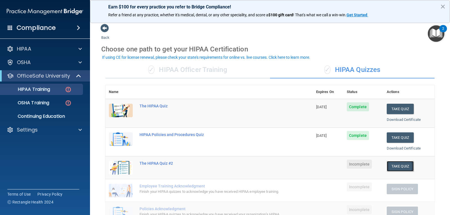
click at [403, 163] on button "Take Quiz" at bounding box center [400, 166] width 27 height 10
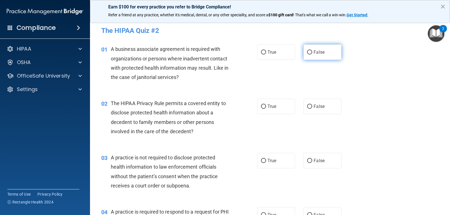
click at [307, 52] on input "False" at bounding box center [309, 52] width 5 height 4
radio input "true"
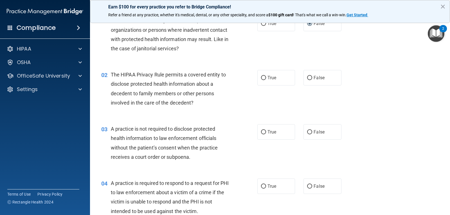
scroll to position [28, 0]
click at [261, 77] on input "True" at bounding box center [263, 78] width 5 height 4
radio input "true"
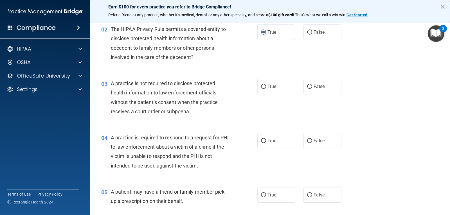
scroll to position [84, 0]
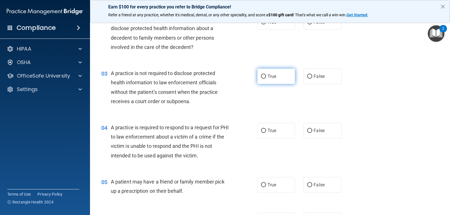
click at [261, 75] on input "True" at bounding box center [263, 77] width 5 height 4
radio input "true"
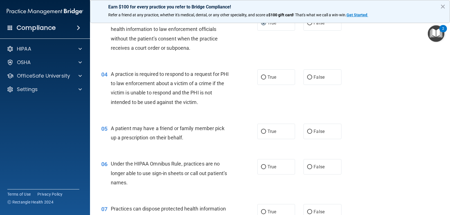
scroll to position [141, 0]
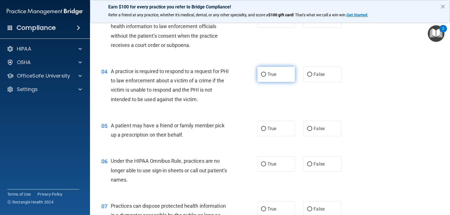
click at [261, 73] on input "True" at bounding box center [263, 75] width 5 height 4
radio input "true"
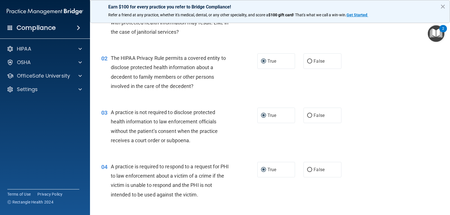
scroll to position [0, 0]
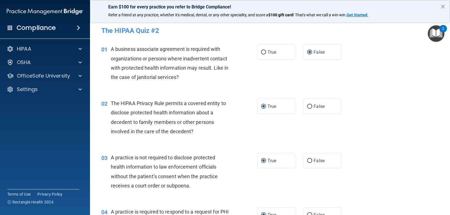
drag, startPoint x: 226, startPoint y: 155, endPoint x: 376, endPoint y: 102, distance: 159.6
click at [376, 102] on div "02 The HIPAA Privacy Rule permits a covered entity to disclose protected health…" at bounding box center [270, 119] width 346 height 54
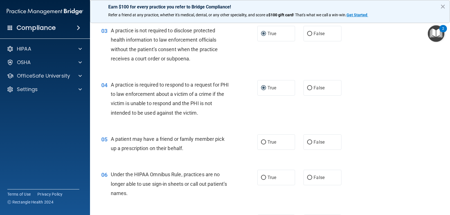
scroll to position [169, 0]
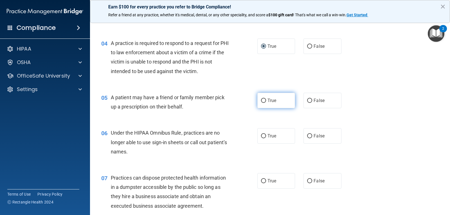
click at [261, 101] on input "True" at bounding box center [263, 101] width 5 height 4
radio input "true"
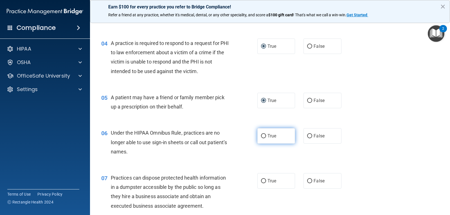
click at [261, 135] on input "True" at bounding box center [263, 136] width 5 height 4
radio input "true"
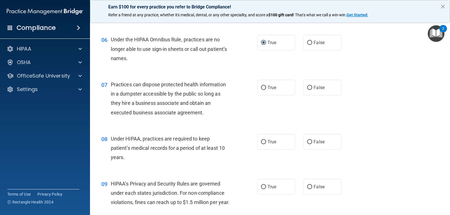
scroll to position [281, 0]
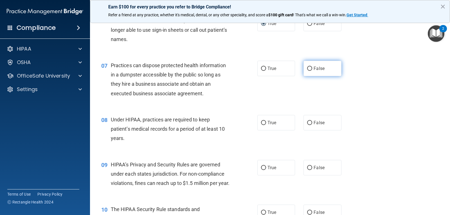
click at [308, 68] on input "False" at bounding box center [309, 69] width 5 height 4
radio input "true"
click at [307, 123] on input "False" at bounding box center [309, 123] width 5 height 4
radio input "true"
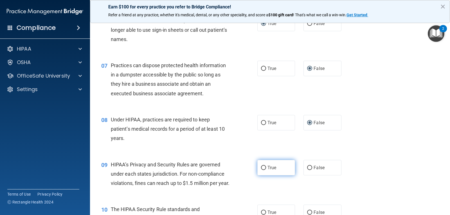
click at [262, 166] on input "True" at bounding box center [263, 168] width 5 height 4
radio input "true"
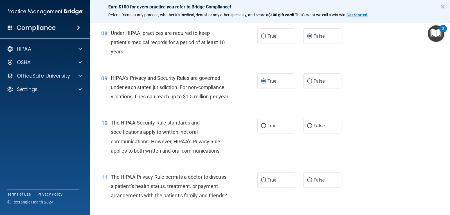
scroll to position [394, 0]
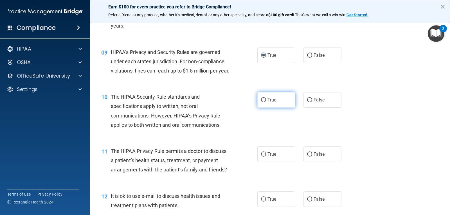
click at [263, 108] on label "True" at bounding box center [276, 99] width 38 height 15
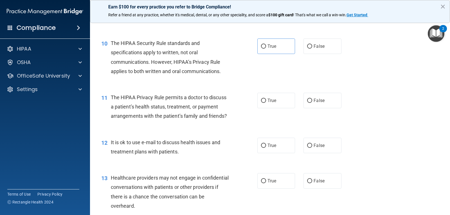
scroll to position [478, 0]
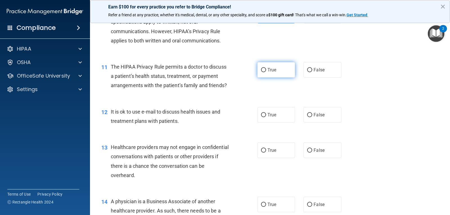
click at [261, 72] on input "True" at bounding box center [263, 70] width 5 height 4
radio input "true"
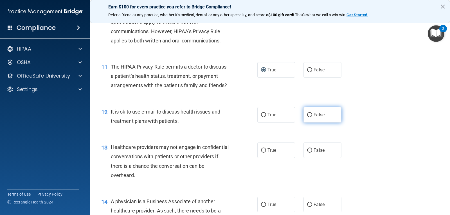
click at [307, 117] on input "False" at bounding box center [309, 115] width 5 height 4
radio input "true"
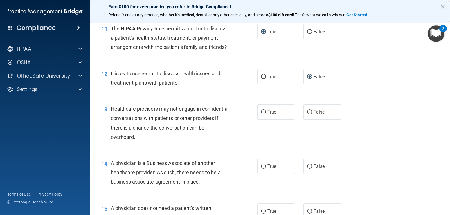
scroll to position [534, 0]
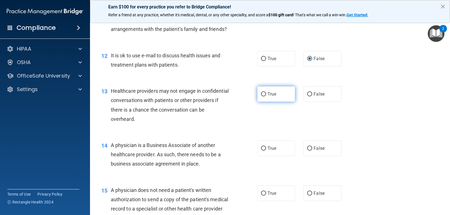
click at [261, 96] on input "True" at bounding box center [263, 94] width 5 height 4
radio input "true"
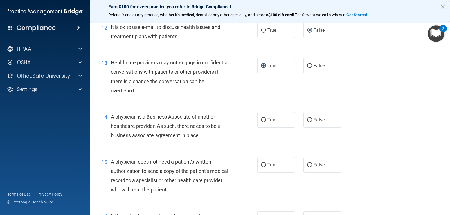
scroll to position [590, 0]
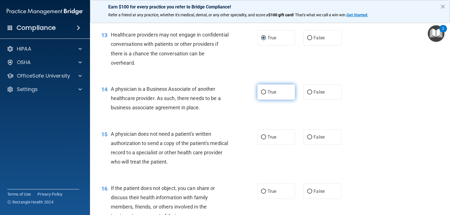
click at [261, 94] on input "True" at bounding box center [263, 92] width 5 height 4
radio input "true"
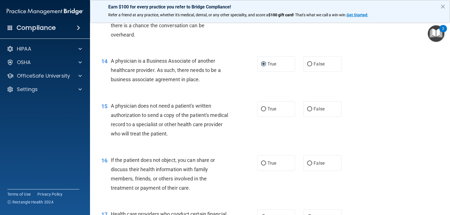
scroll to position [647, 0]
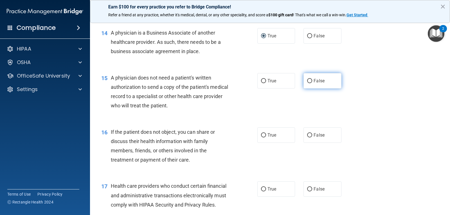
click at [308, 83] on input "False" at bounding box center [309, 81] width 5 height 4
radio input "true"
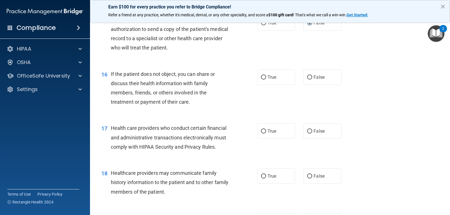
scroll to position [731, 0]
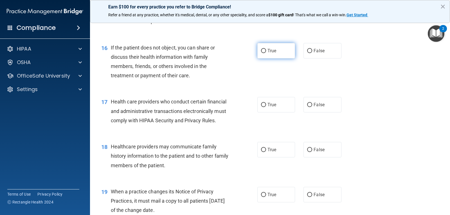
click at [261, 53] on input "True" at bounding box center [263, 51] width 5 height 4
radio input "true"
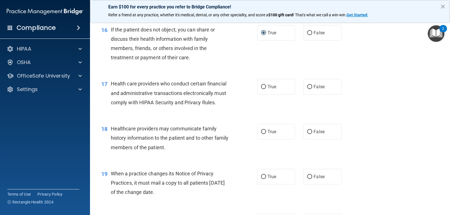
scroll to position [759, 0]
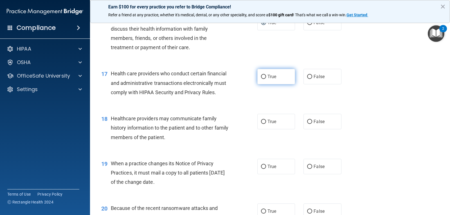
click at [261, 79] on input "True" at bounding box center [263, 77] width 5 height 4
radio input "true"
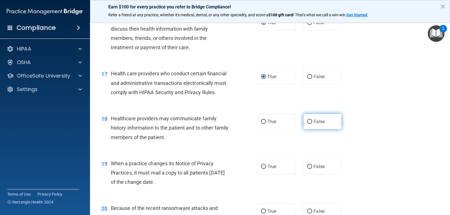
click at [307, 124] on input "False" at bounding box center [309, 122] width 5 height 4
radio input "true"
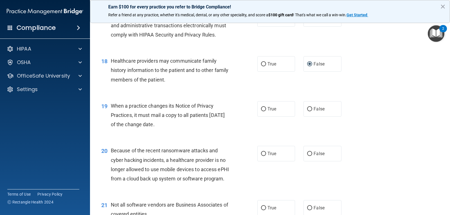
scroll to position [844, 0]
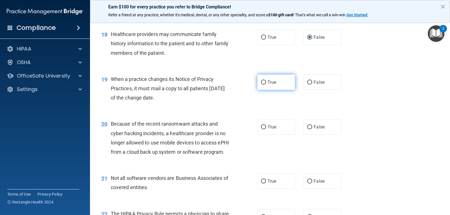
click at [262, 85] on input "True" at bounding box center [263, 82] width 5 height 4
radio input "true"
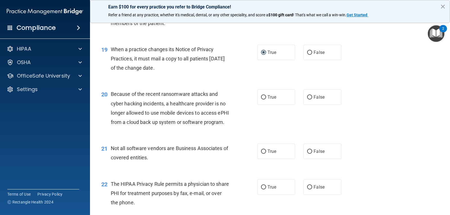
scroll to position [900, 0]
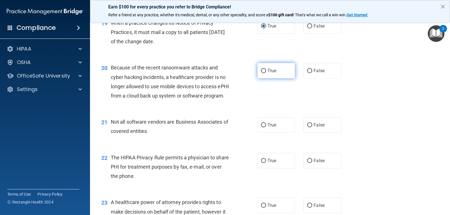
click at [261, 73] on input "True" at bounding box center [263, 71] width 5 height 4
radio input "true"
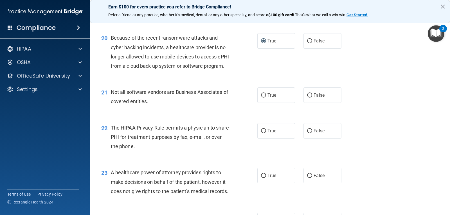
scroll to position [956, 0]
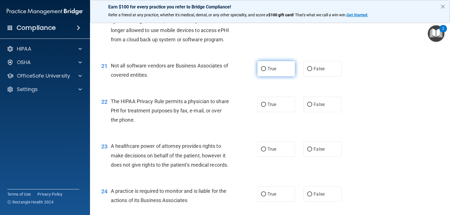
click at [262, 71] on input "True" at bounding box center [263, 69] width 5 height 4
radio input "true"
click at [261, 107] on input "True" at bounding box center [263, 105] width 5 height 4
radio input "true"
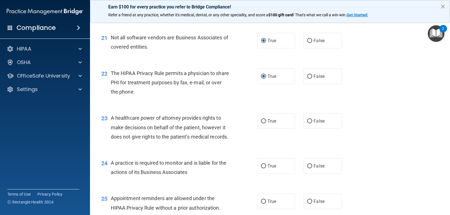
scroll to position [1012, 0]
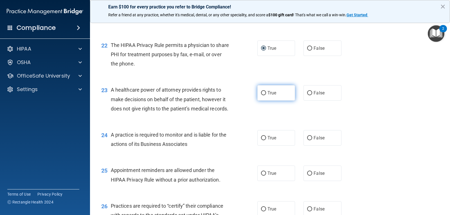
click at [261, 95] on input "True" at bounding box center [263, 93] width 5 height 4
radio input "true"
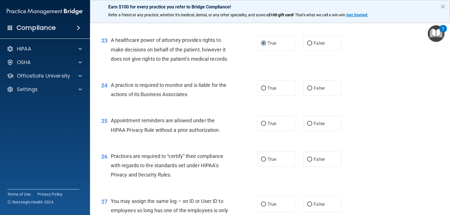
scroll to position [1068, 0]
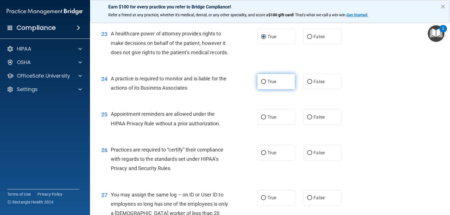
click at [261, 84] on input "True" at bounding box center [263, 82] width 5 height 4
radio input "true"
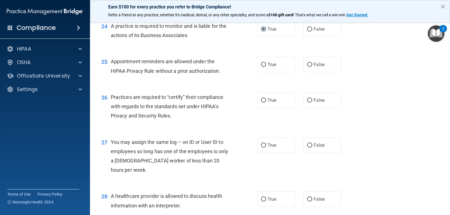
scroll to position [1125, 0]
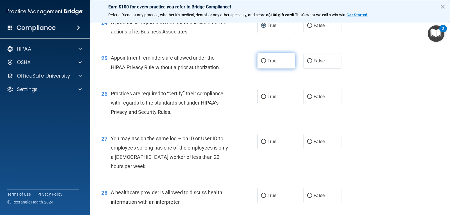
click at [263, 63] on input "True" at bounding box center [263, 61] width 5 height 4
radio input "true"
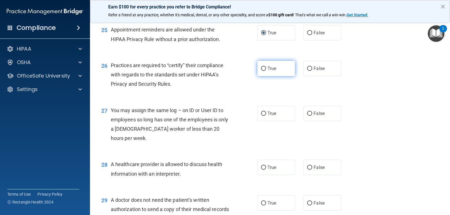
click at [261, 71] on input "True" at bounding box center [263, 69] width 5 height 4
radio input "true"
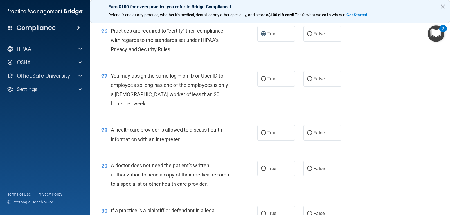
scroll to position [1181, 0]
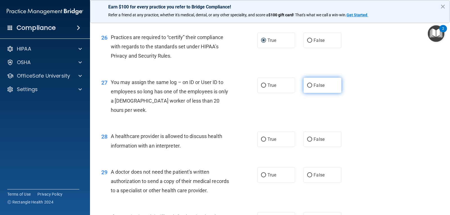
click at [311, 93] on label "False" at bounding box center [322, 85] width 38 height 15
click at [311, 88] on input "False" at bounding box center [309, 86] width 5 height 4
radio input "true"
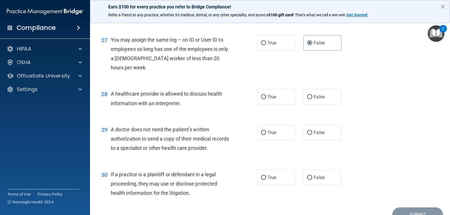
scroll to position [1237, 0]
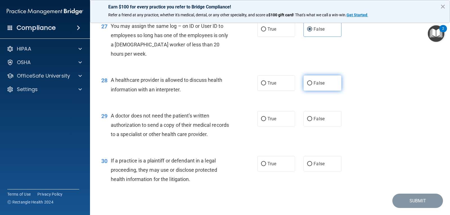
click at [307, 85] on input "False" at bounding box center [309, 83] width 5 height 4
radio input "true"
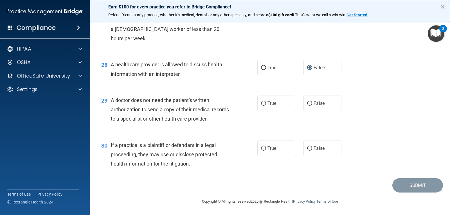
scroll to position [1280, 0]
click at [307, 102] on input "False" at bounding box center [309, 104] width 5 height 4
radio input "true"
click at [261, 149] on input "True" at bounding box center [263, 148] width 5 height 4
radio input "true"
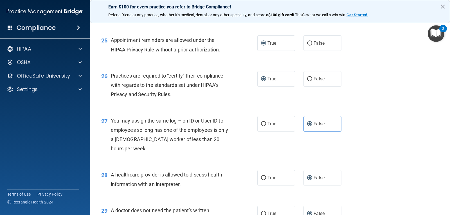
scroll to position [1140, 0]
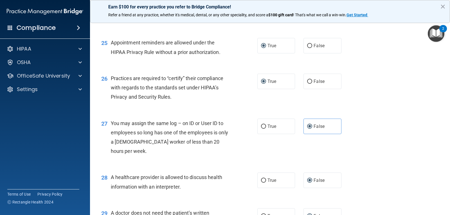
click at [410, 166] on div "27 You may assign the same log – on ID or User ID to employees so long has one …" at bounding box center [270, 139] width 346 height 54
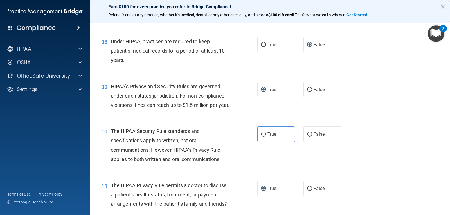
scroll to position [366, 0]
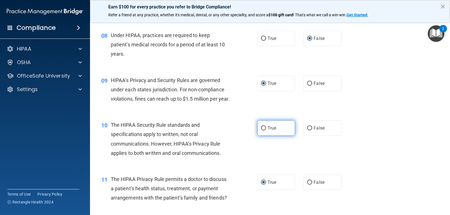
click at [261, 130] on input "True" at bounding box center [263, 128] width 5 height 4
radio input "true"
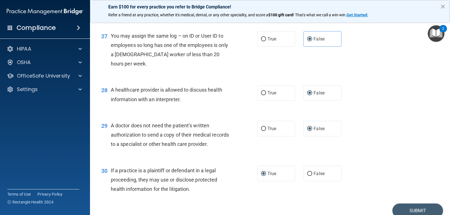
scroll to position [1280, 0]
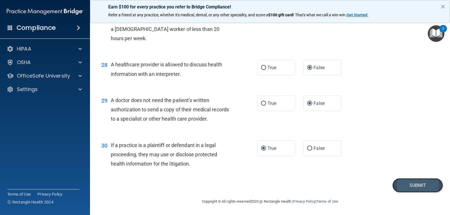
click at [405, 185] on button "Submit" at bounding box center [417, 185] width 51 height 14
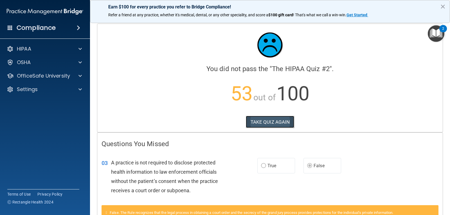
click at [266, 120] on button "TAKE QUIZ AGAIN" at bounding box center [270, 122] width 49 height 12
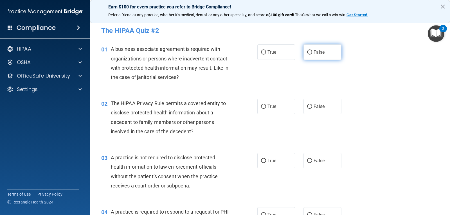
click at [307, 50] on input "False" at bounding box center [309, 52] width 5 height 4
radio input "true"
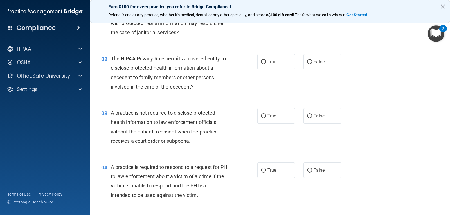
scroll to position [28, 0]
